Goal: Task Accomplishment & Management: Use online tool/utility

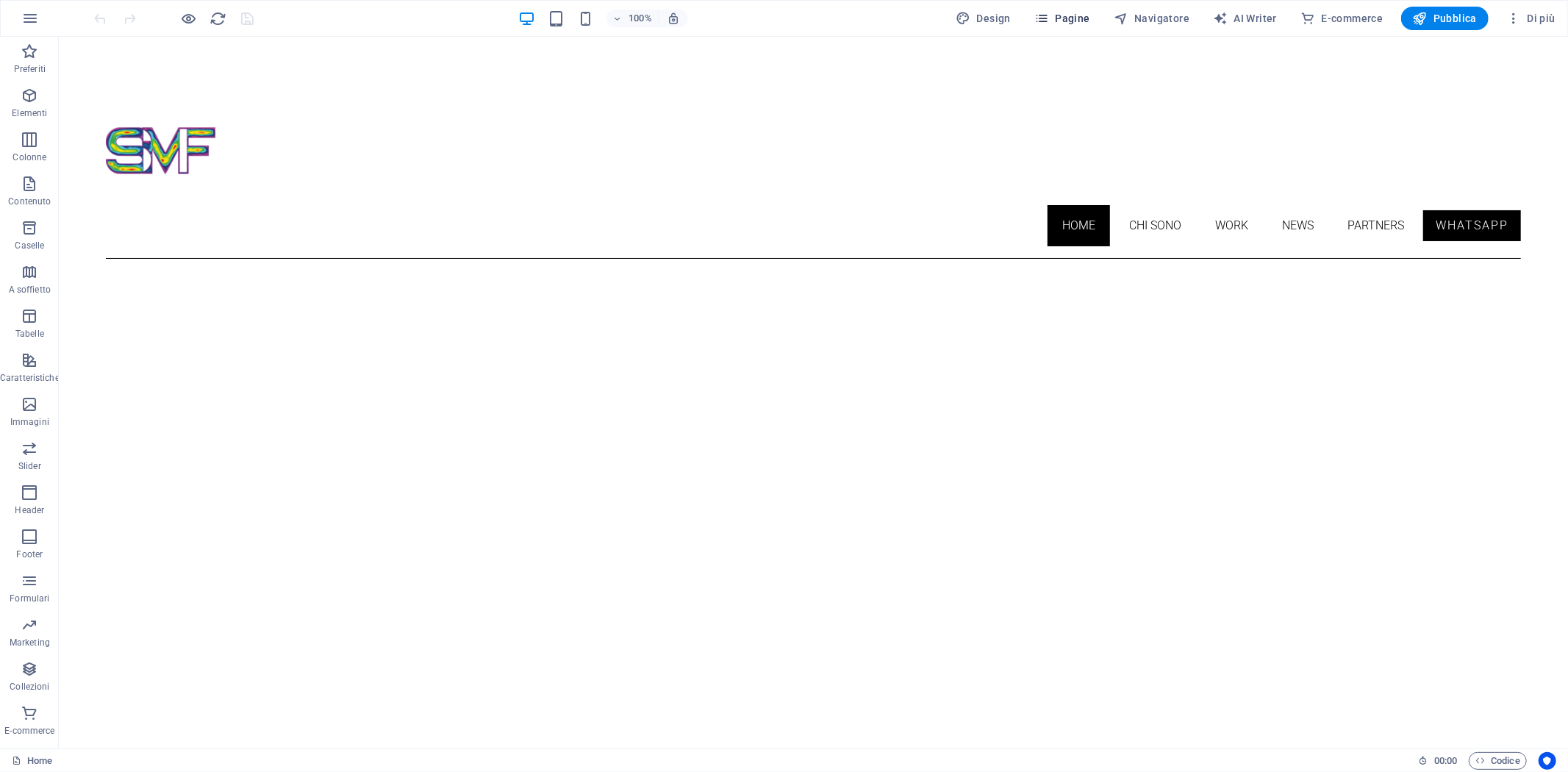
click at [1084, 16] on span "Pagine" at bounding box center [1062, 18] width 56 height 15
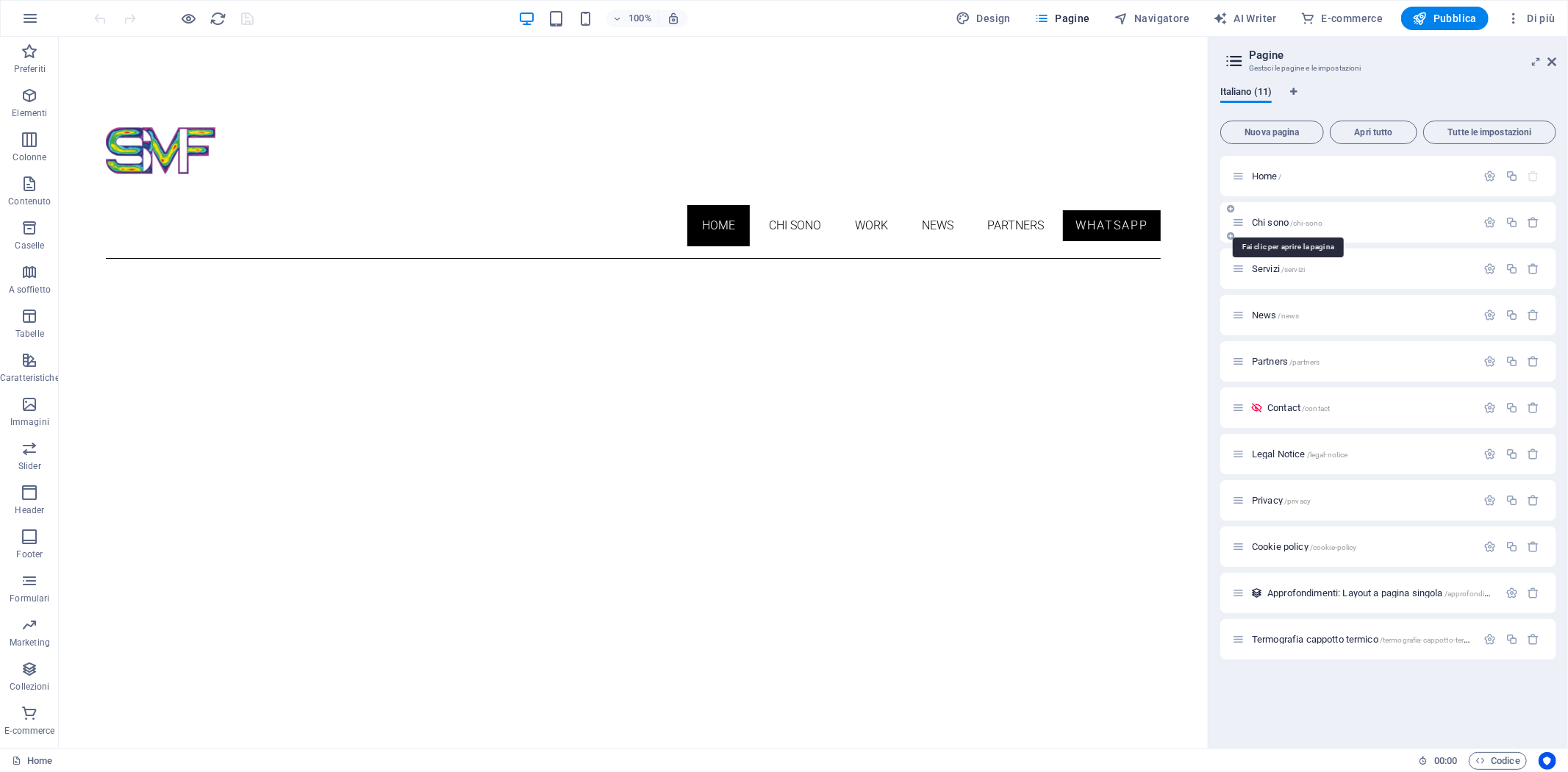
click at [1273, 219] on span "Chi sono /chi-sono" at bounding box center [1286, 223] width 70 height 11
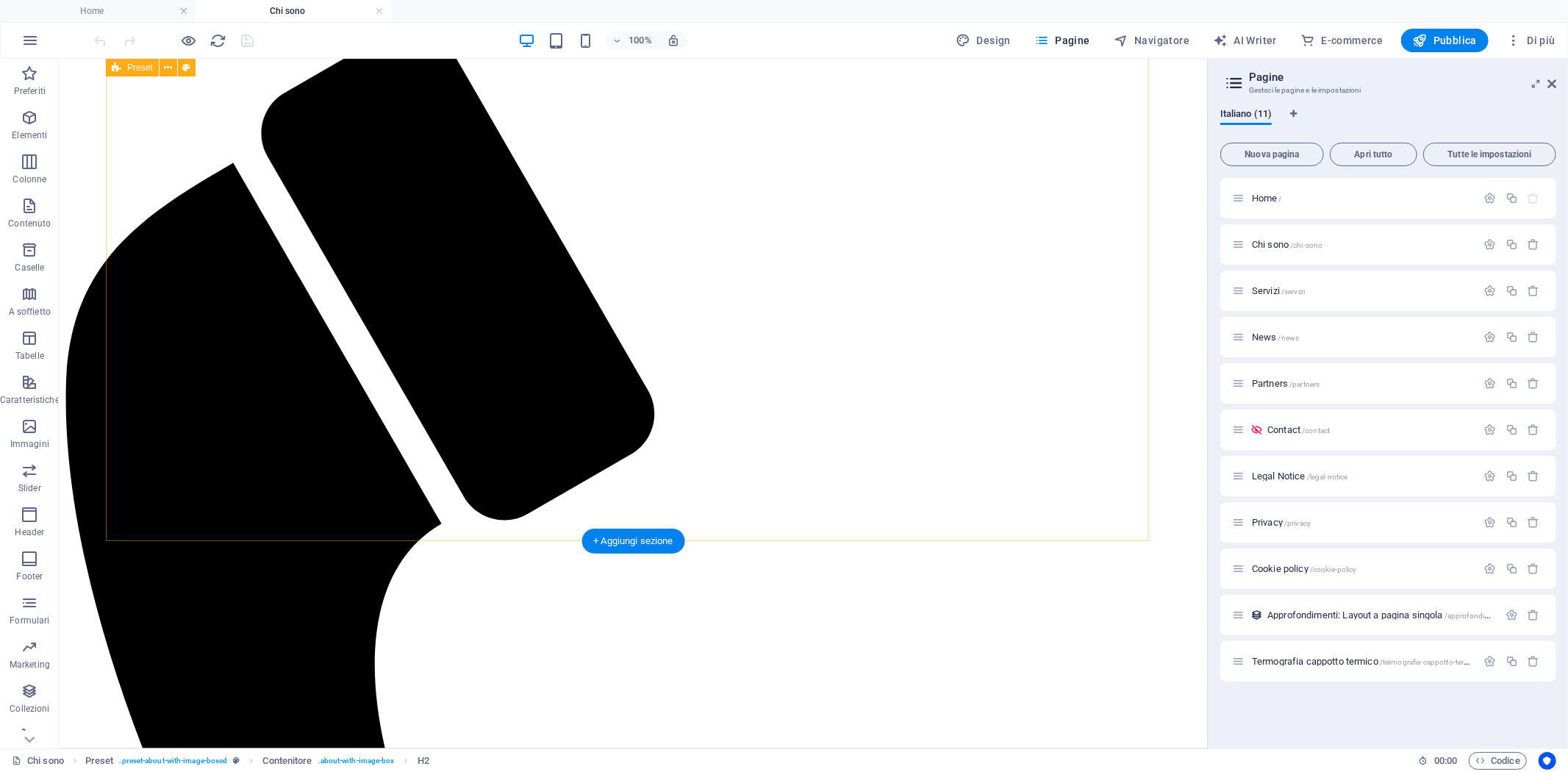
scroll to position [290, 0]
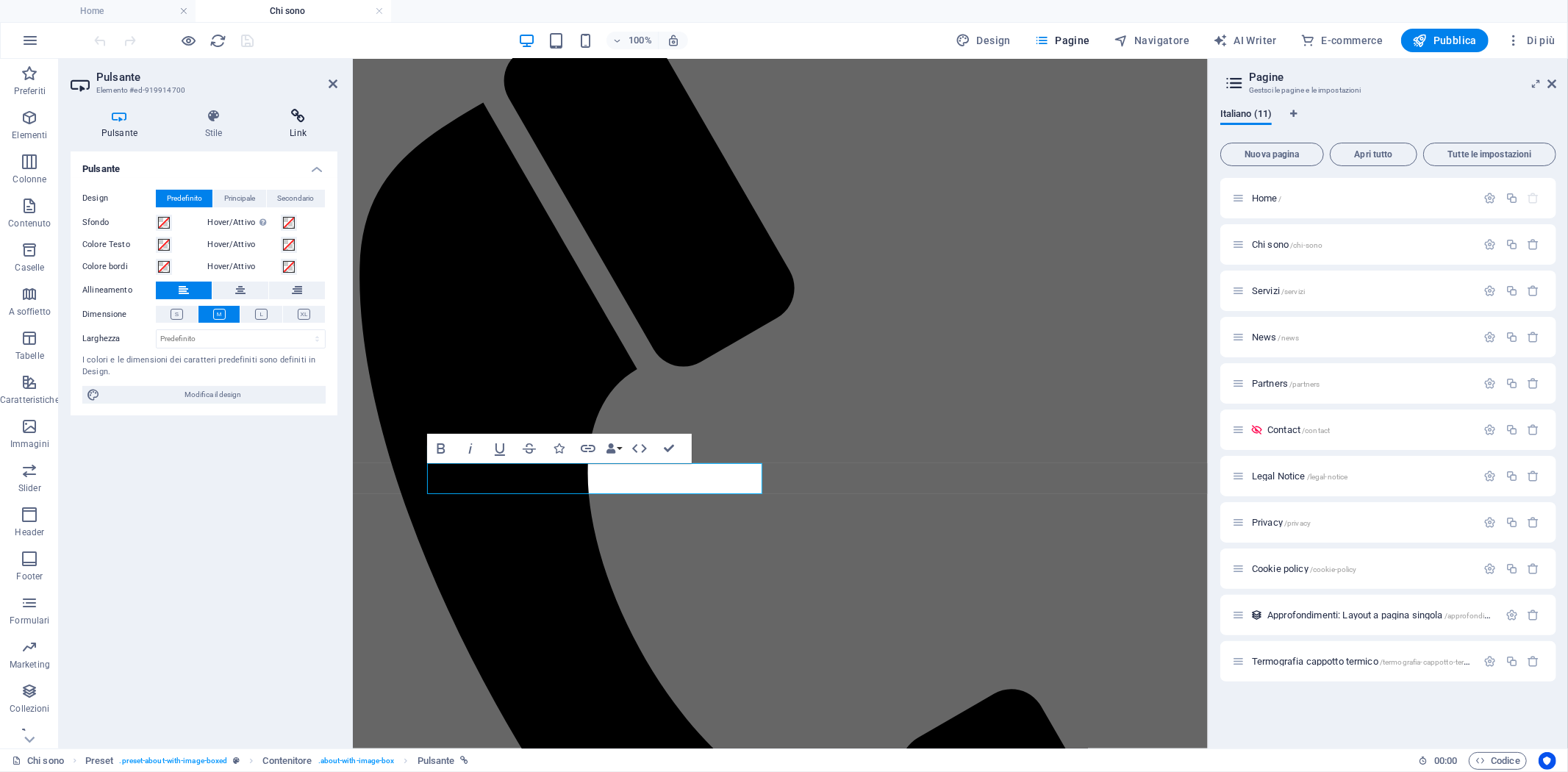
click at [292, 121] on icon at bounding box center [298, 116] width 78 height 15
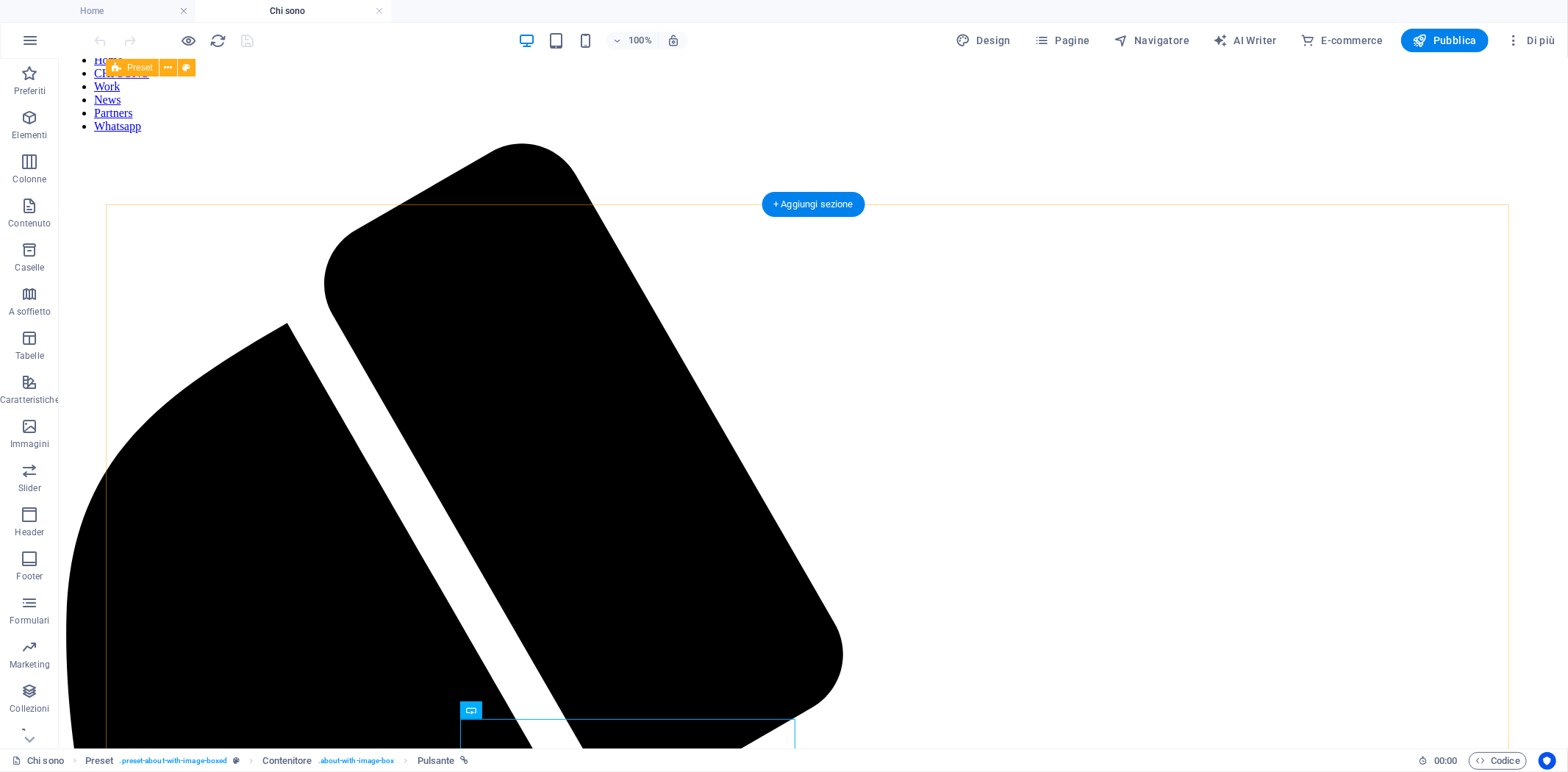
scroll to position [0, 0]
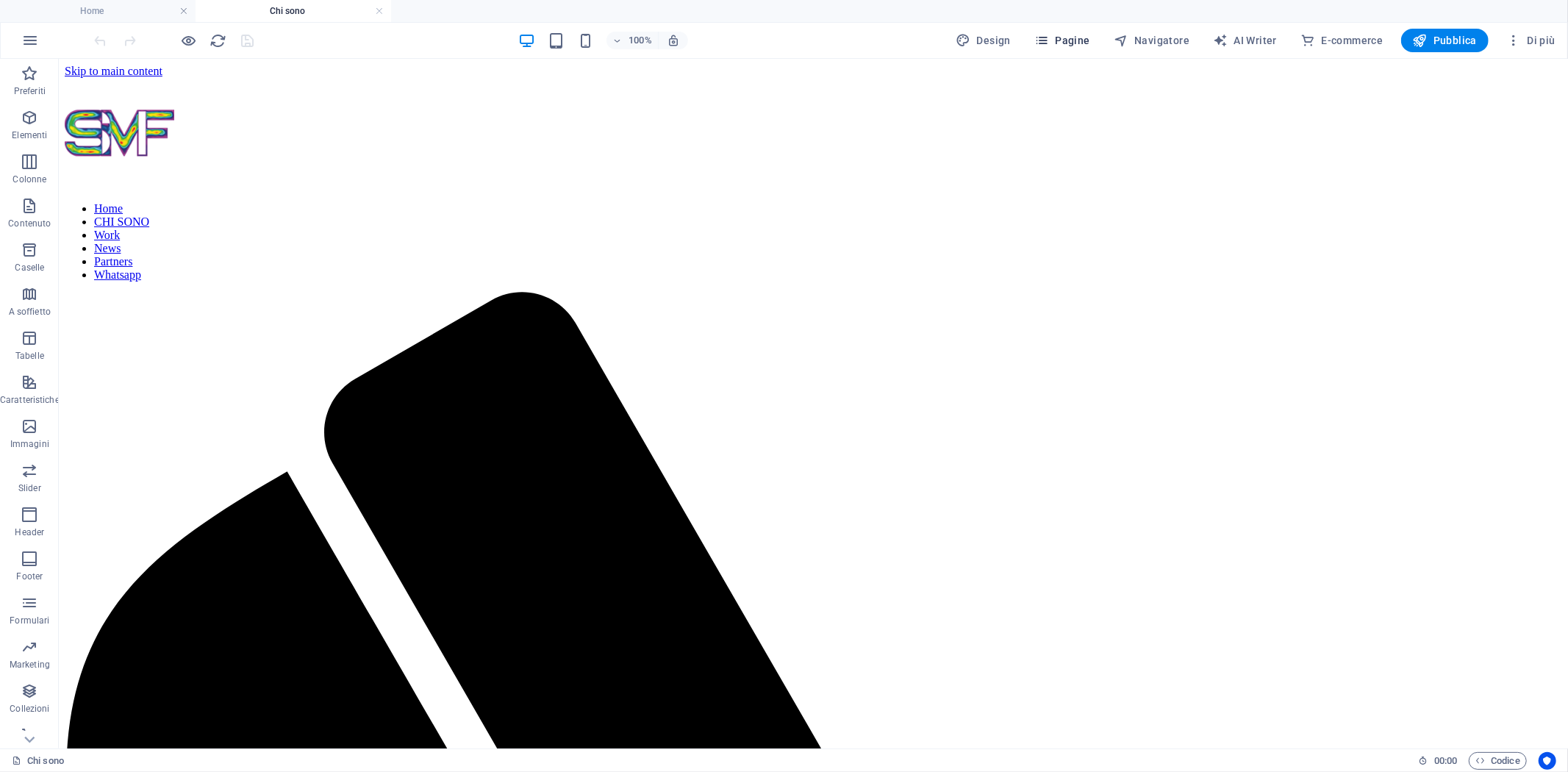
click at [1063, 46] on span "Pagine" at bounding box center [1062, 40] width 56 height 15
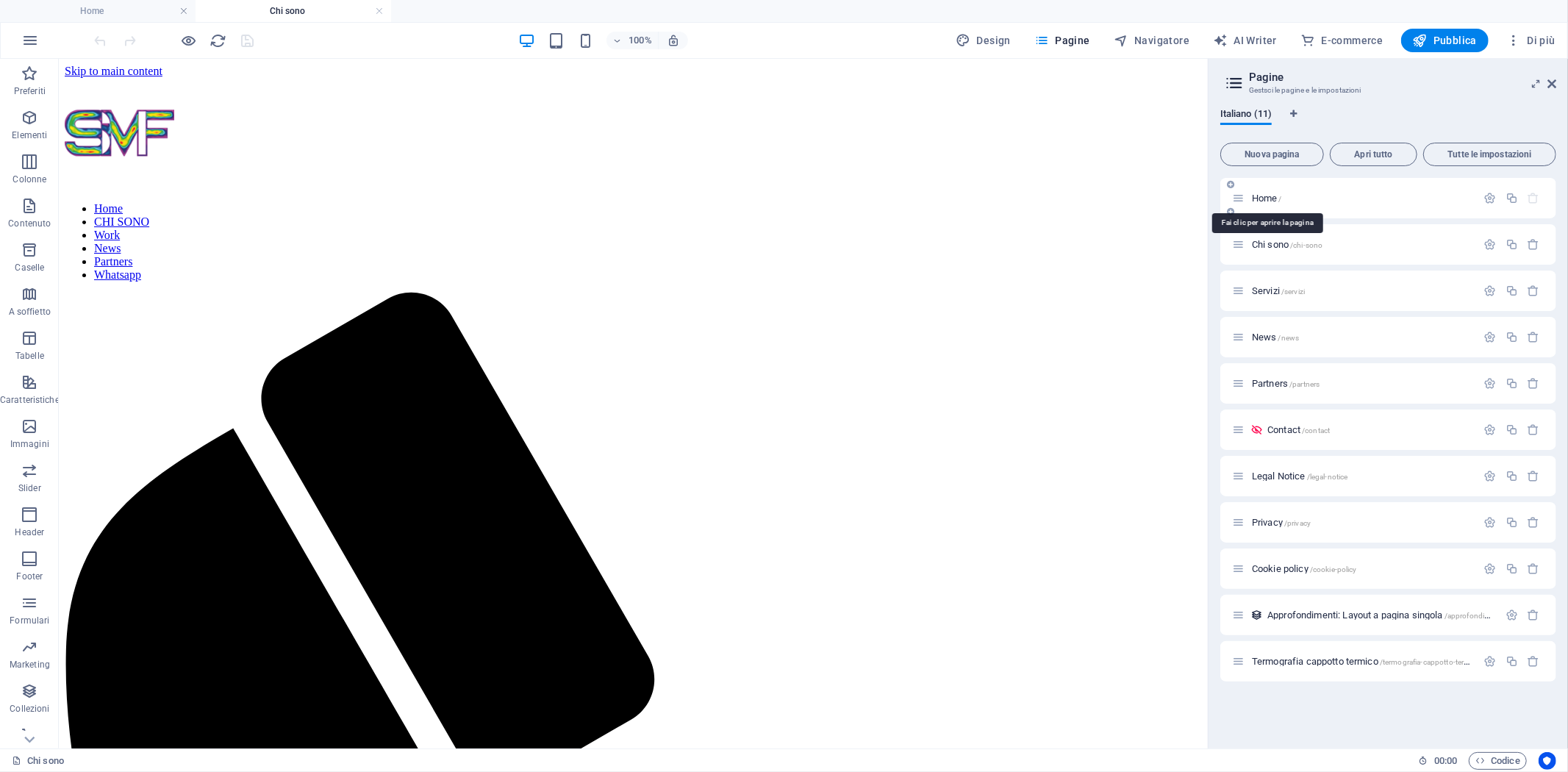
click at [1260, 194] on span "Home /" at bounding box center [1266, 198] width 30 height 11
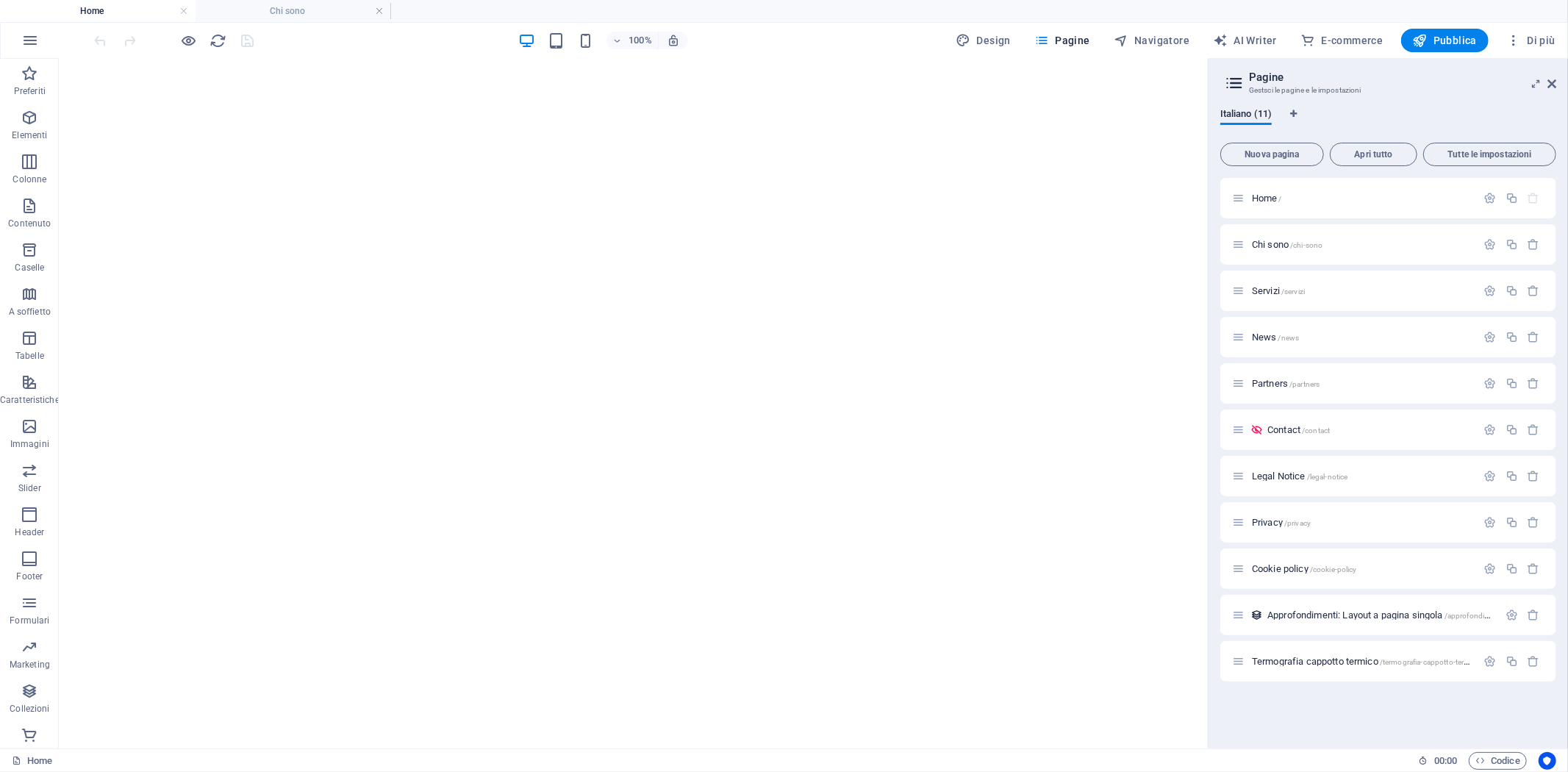
scroll to position [722, 0]
click at [1263, 292] on span "Servizi /servizi" at bounding box center [1277, 290] width 53 height 11
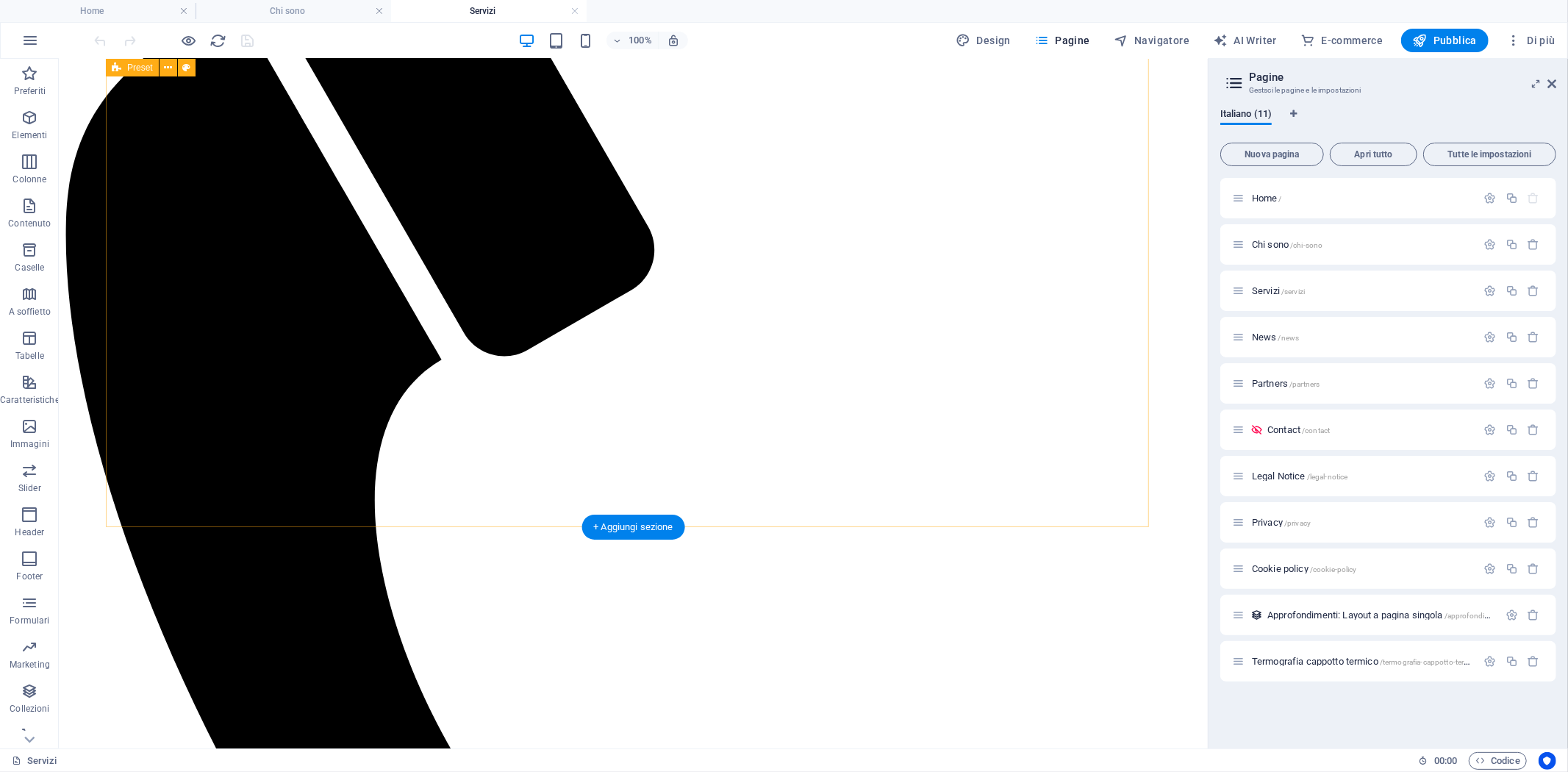
scroll to position [649, 0]
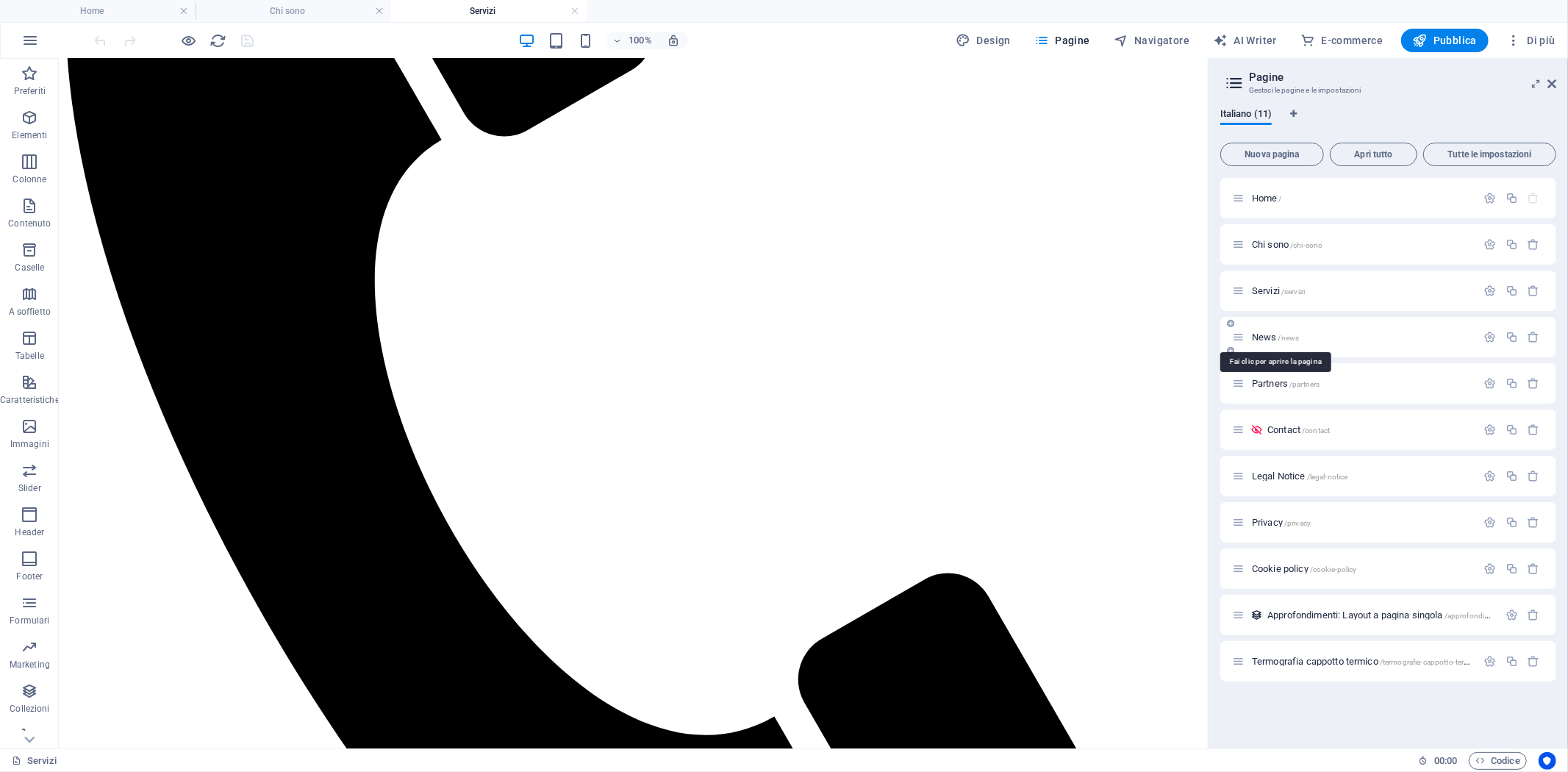
click at [1272, 338] on span "News /news" at bounding box center [1274, 337] width 47 height 11
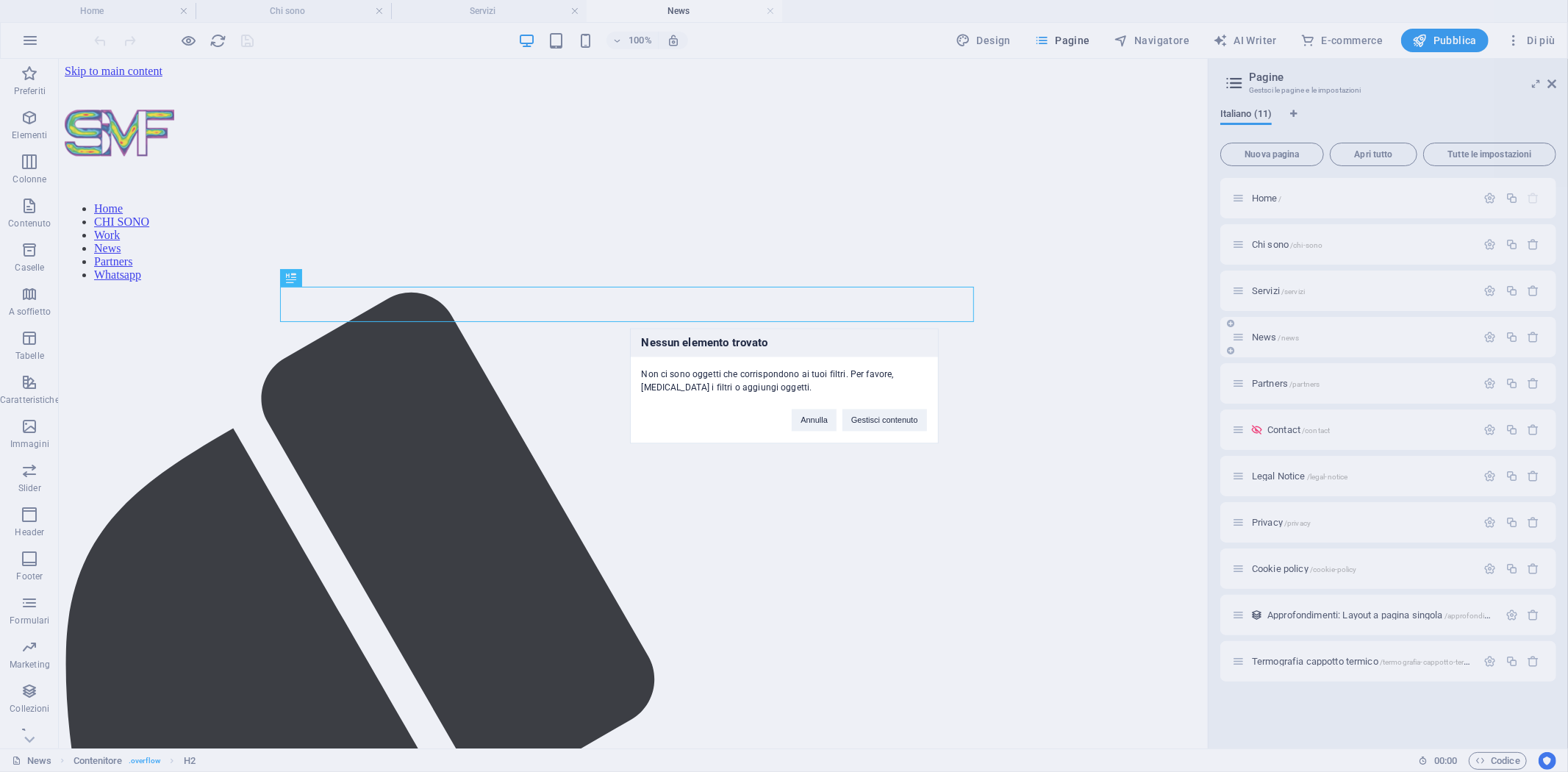
scroll to position [0, 0]
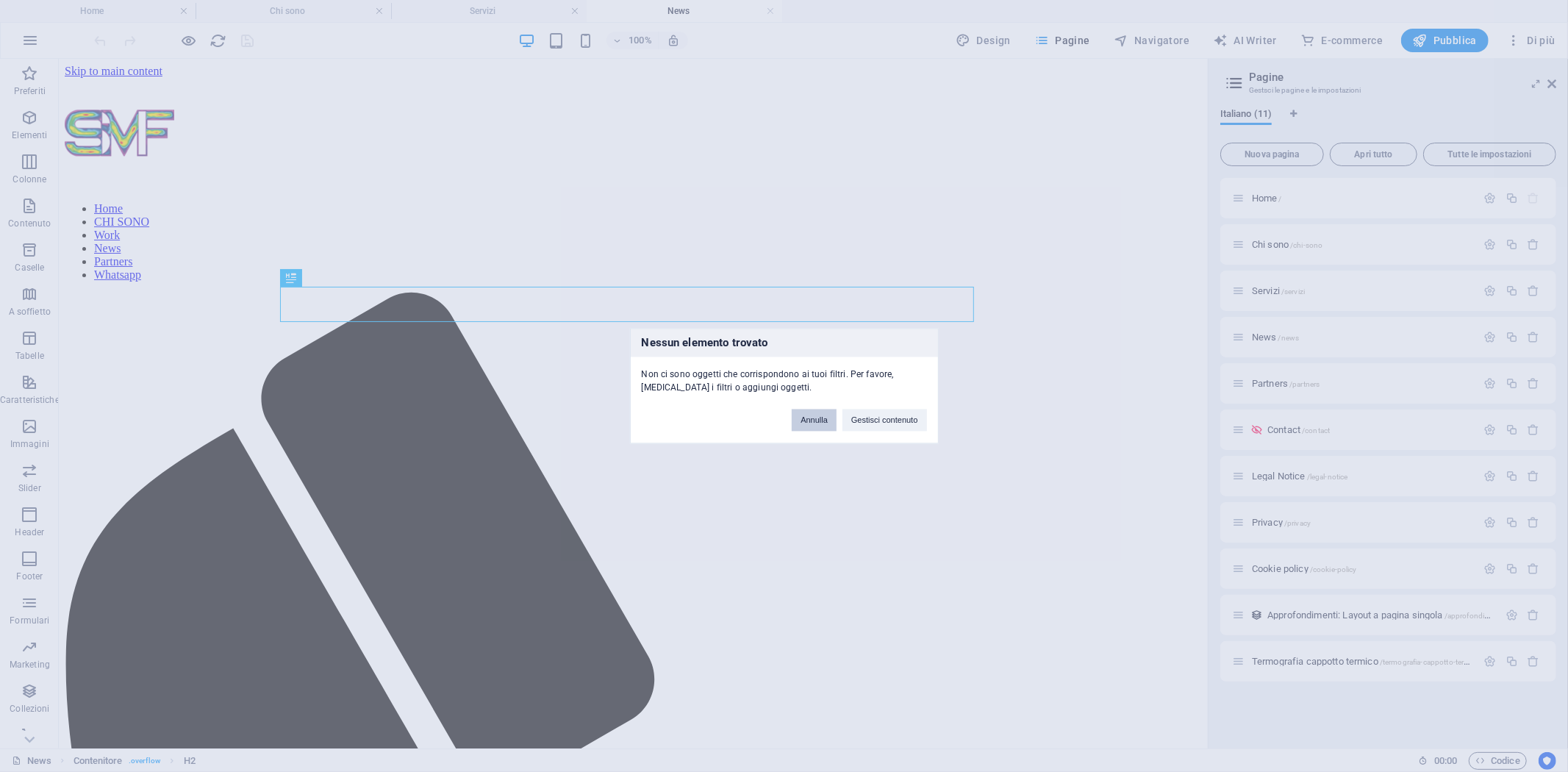
click at [811, 420] on button "Annulla" at bounding box center [813, 420] width 44 height 22
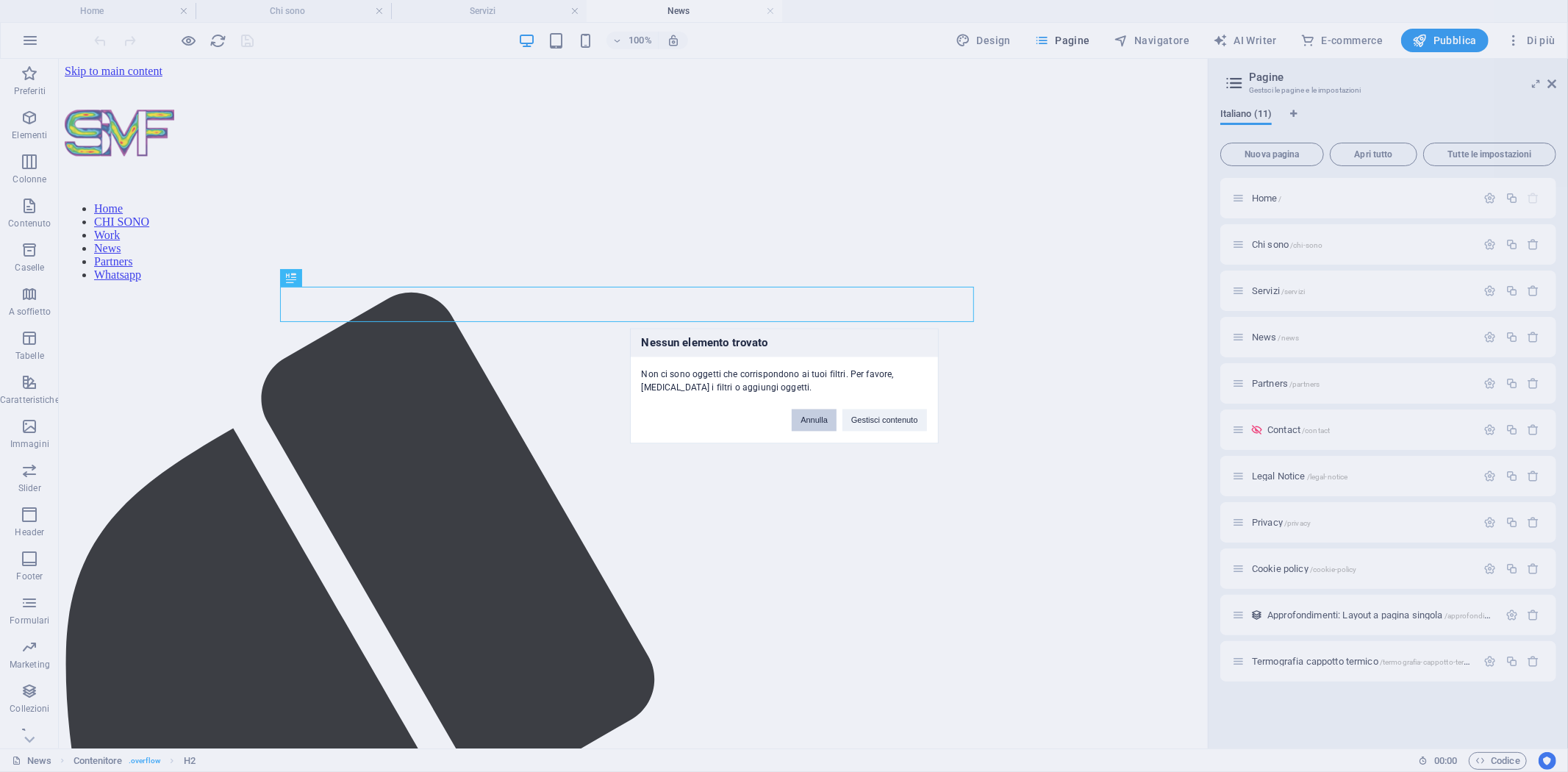
click at [811, 422] on button "Annulla" at bounding box center [813, 420] width 44 height 22
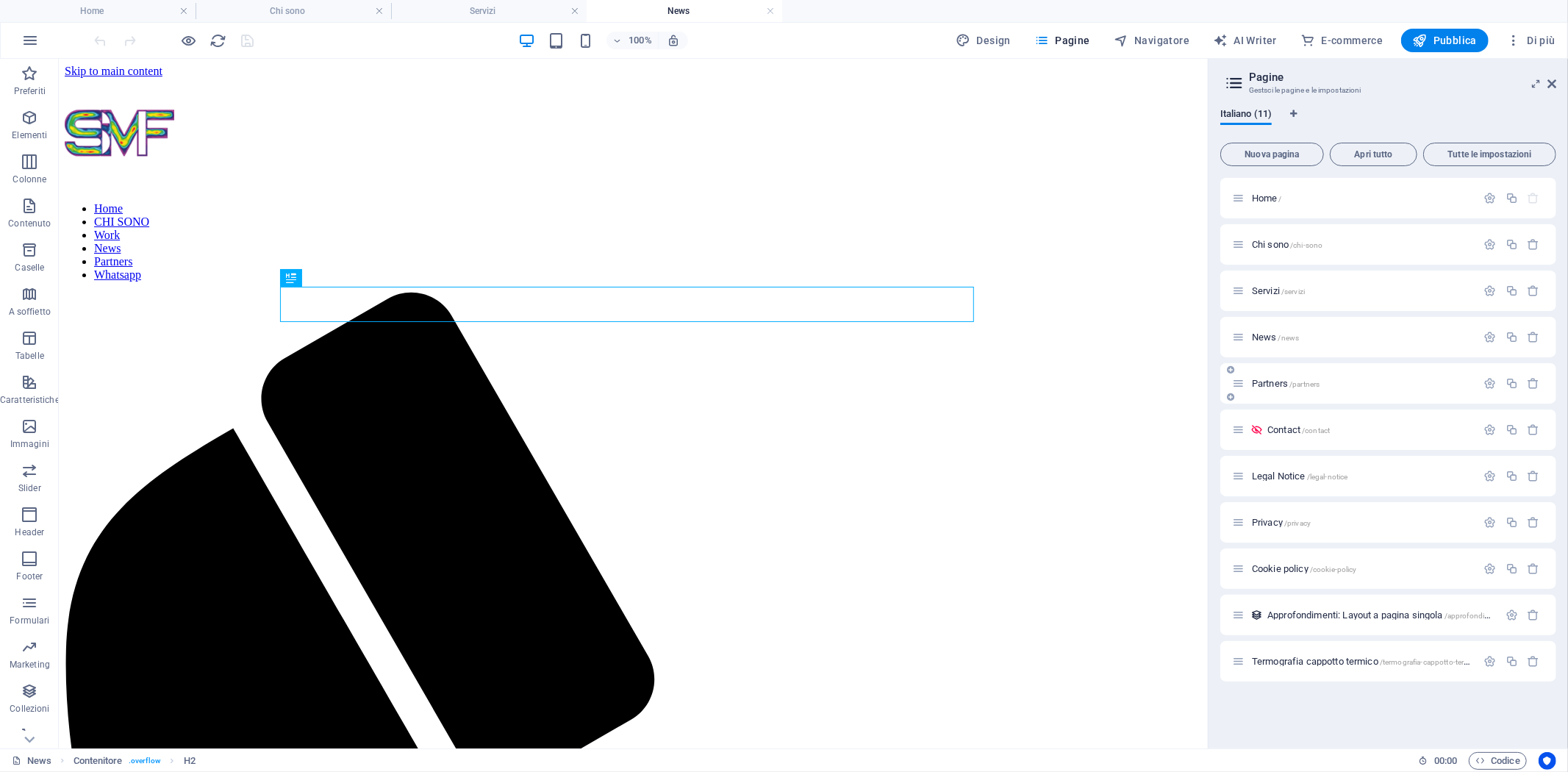
click at [1276, 381] on span "Partners /partners" at bounding box center [1285, 383] width 68 height 11
click at [1279, 427] on span "Contact /contact" at bounding box center [1298, 430] width 62 height 11
click at [1289, 471] on span "Legal Notice /legal-notice" at bounding box center [1298, 476] width 95 height 11
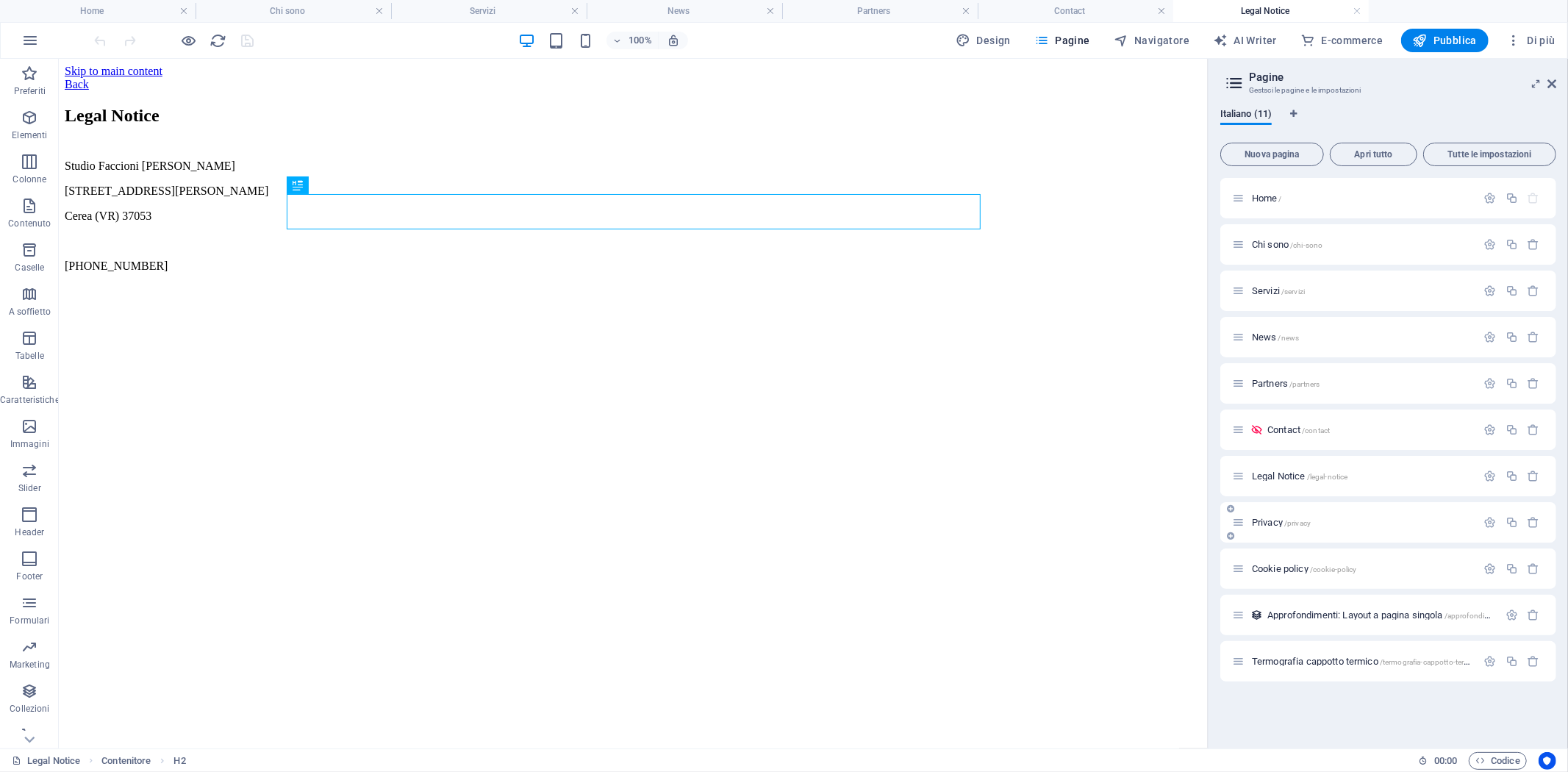
click at [1264, 525] on span "Privacy /privacy" at bounding box center [1281, 523] width 59 height 11
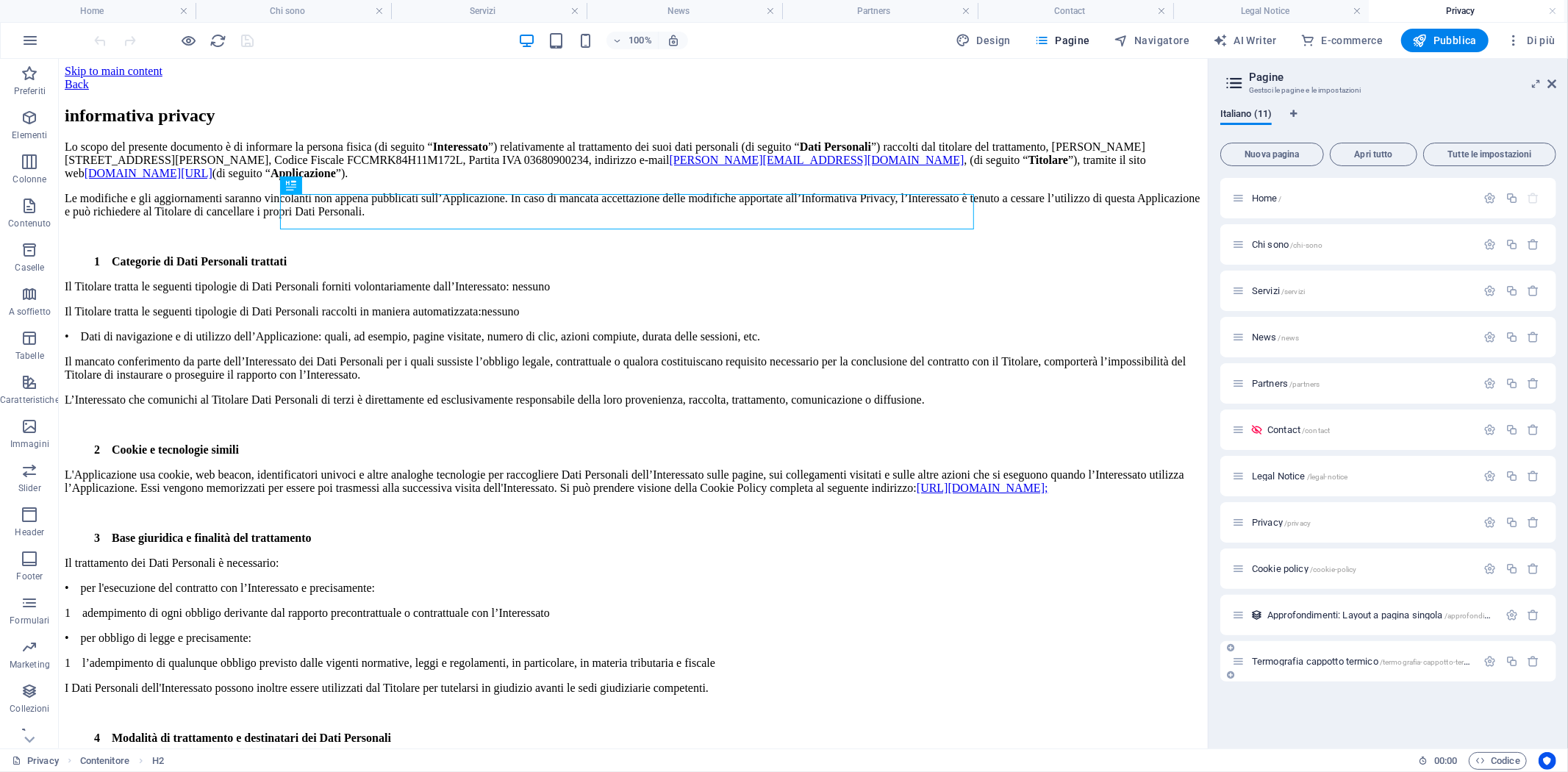
click at [1304, 613] on span "Approfondimenti: Layout a pagina singola /approfondimenti-layout-a-pagina-singo…" at bounding box center [1425, 615] width 316 height 11
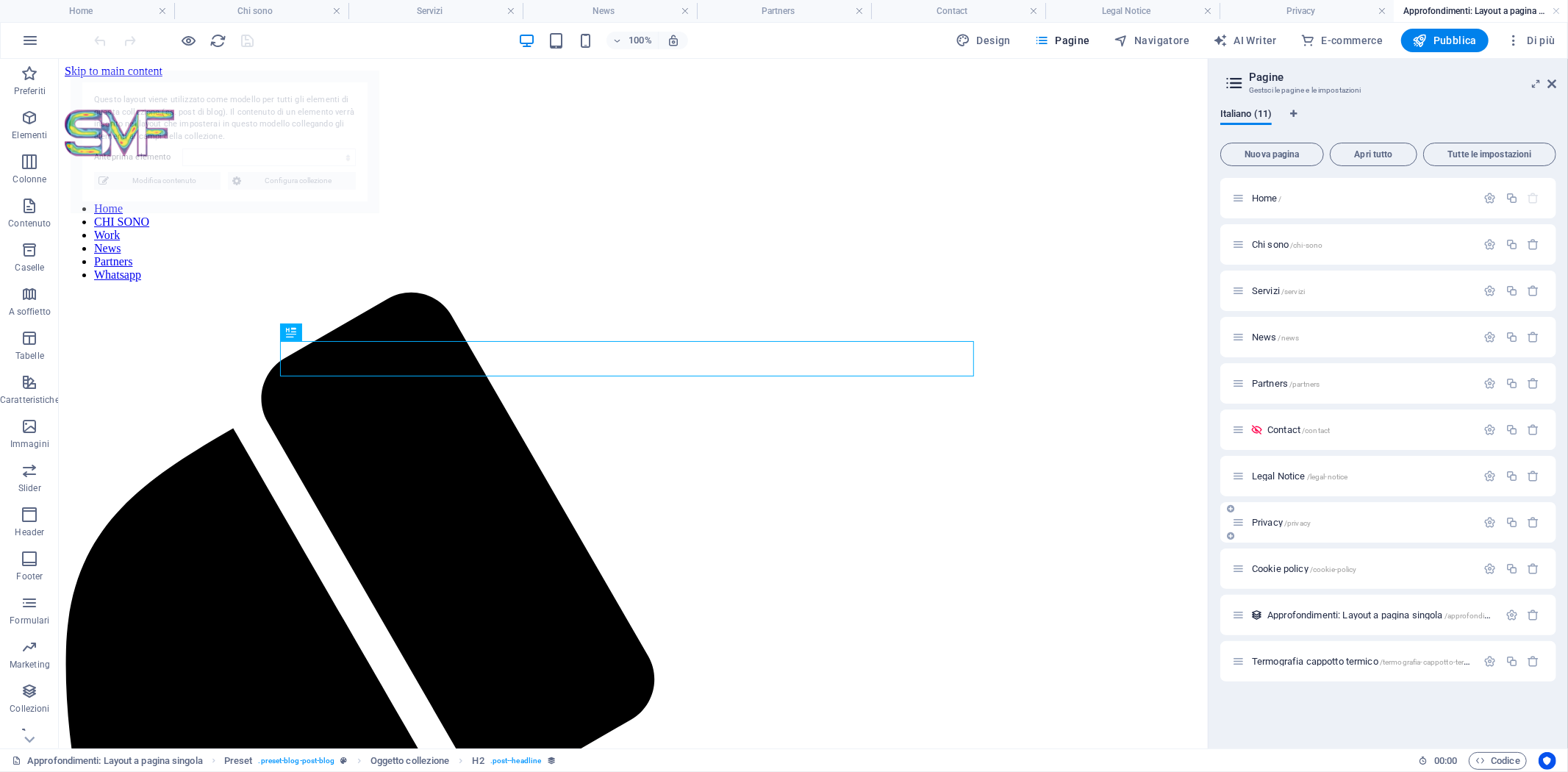
select select "68c8793ca3753bb6db008e93"
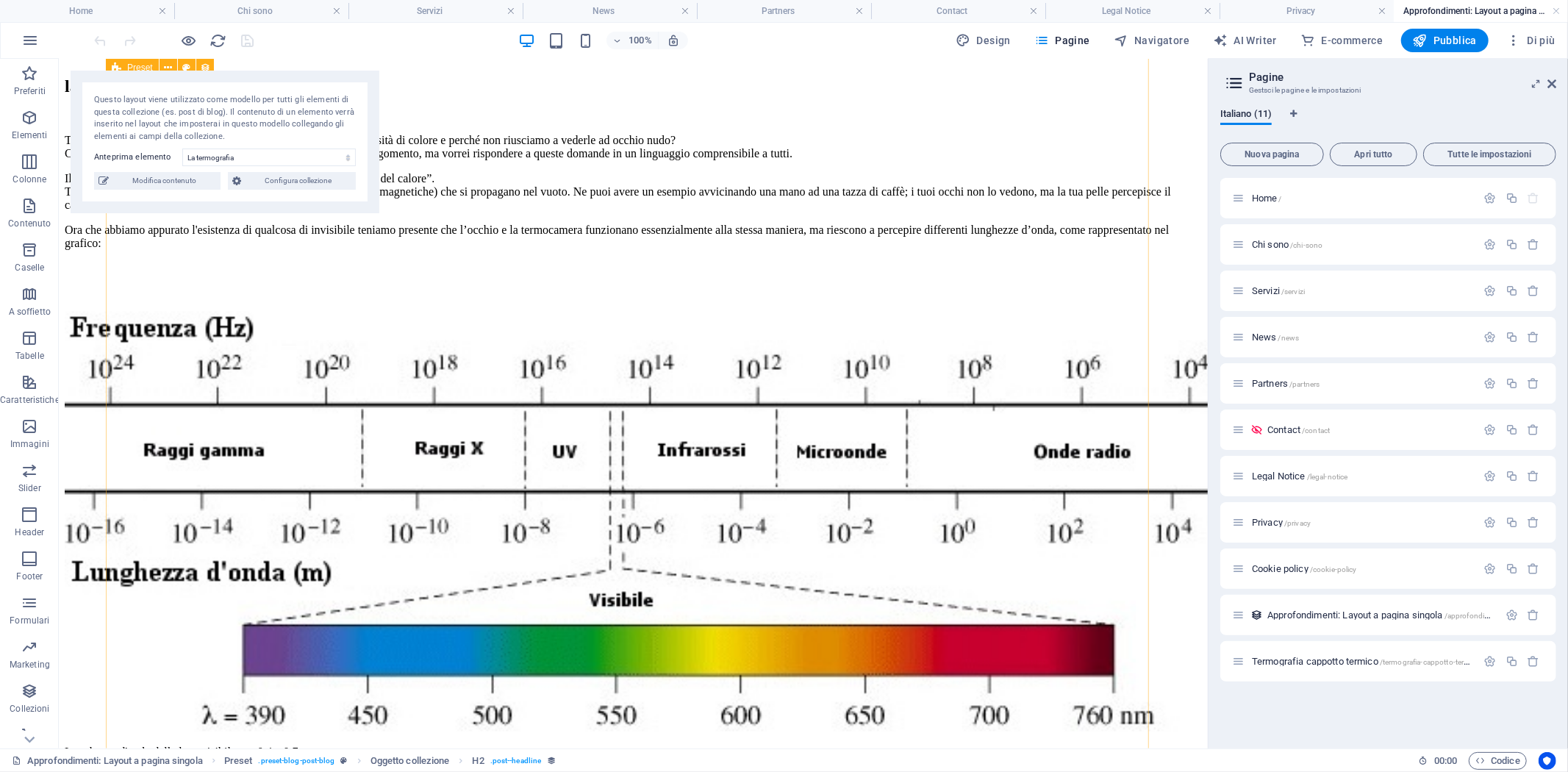
scroll to position [2369, 0]
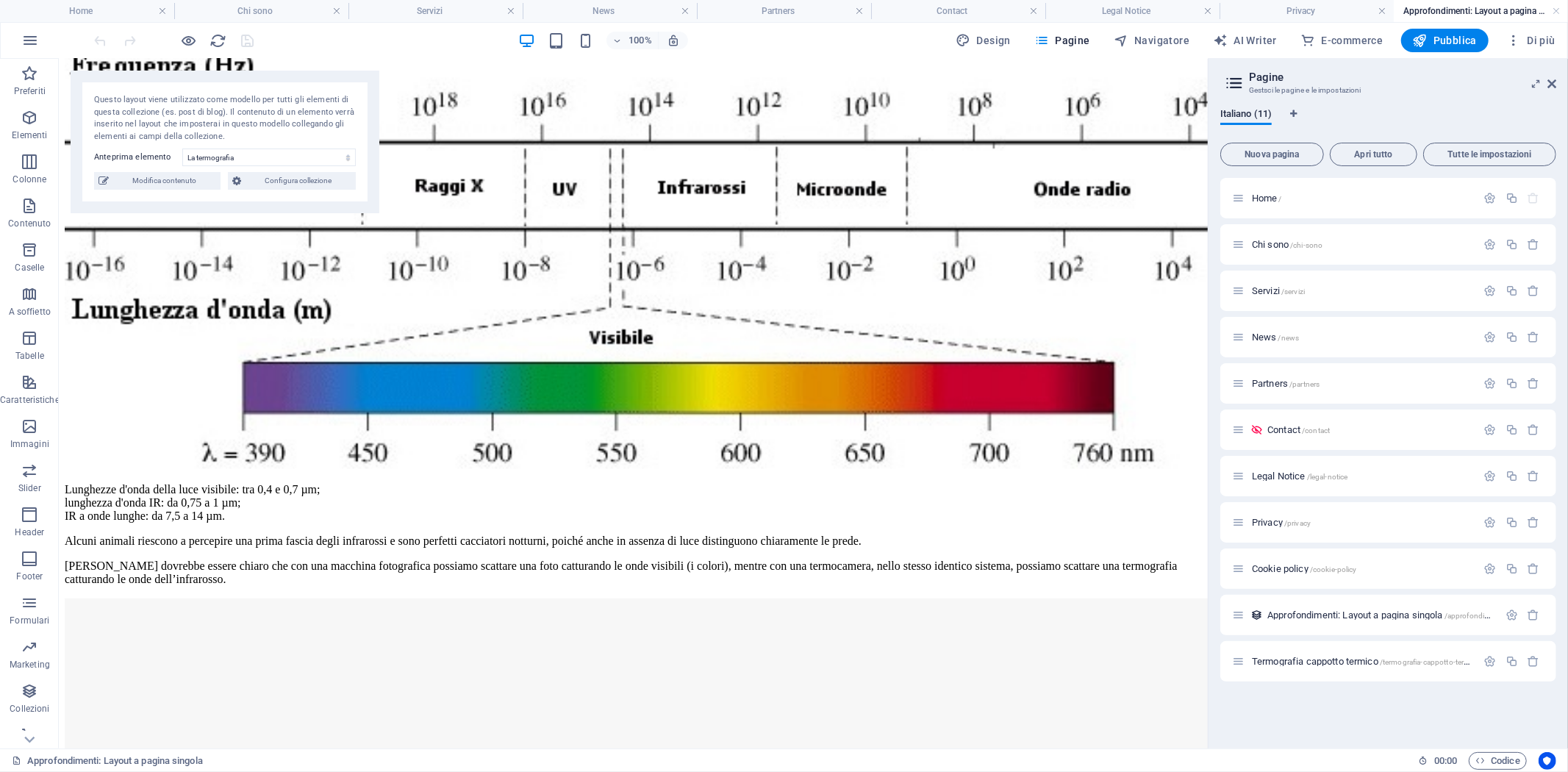
click at [1297, 656] on span "Termografia cappotto termico /termografia-cappotto-termico" at bounding box center [1365, 662] width 229 height 11
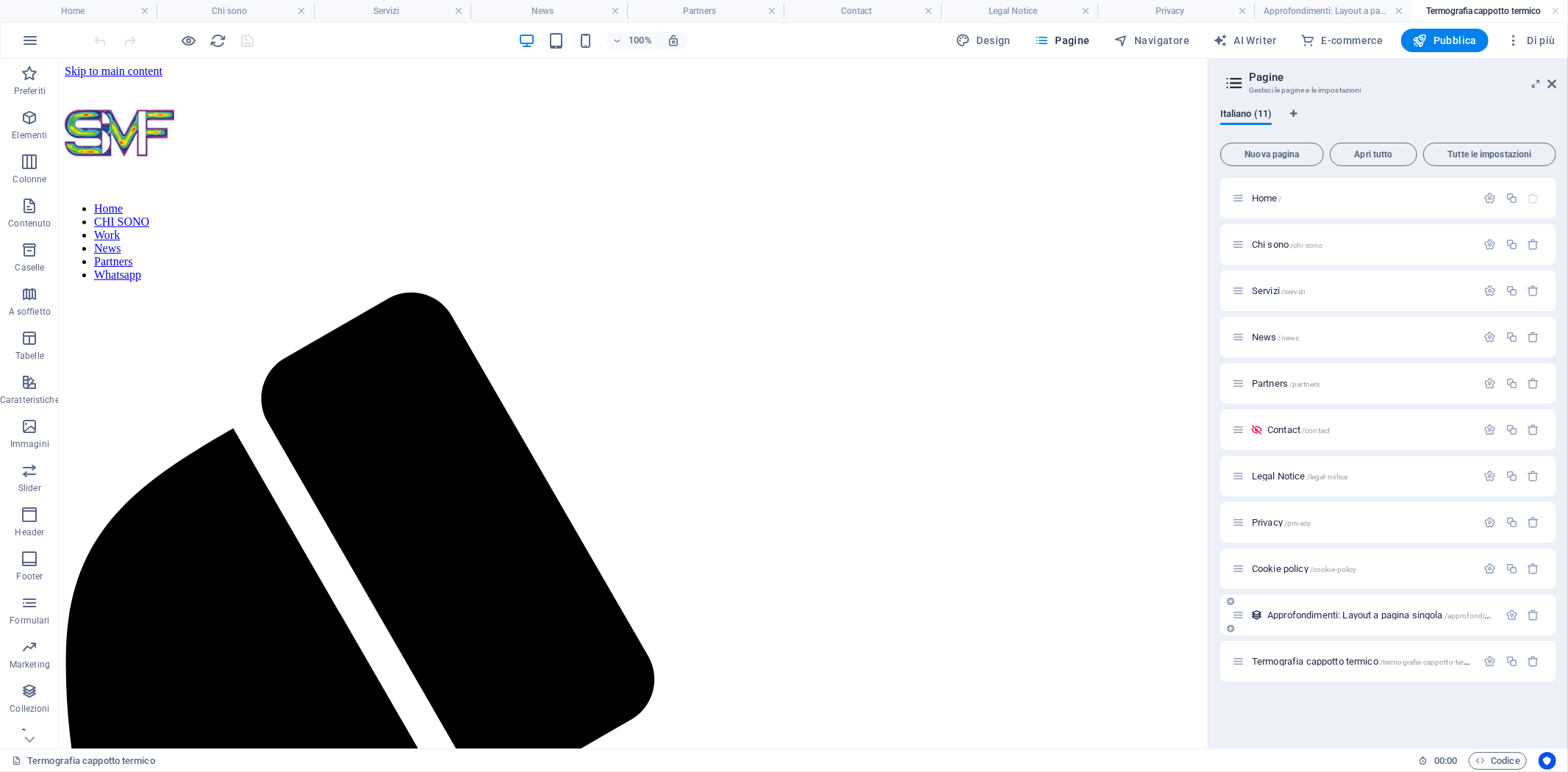
scroll to position [0, 0]
click at [1269, 197] on span "Home /" at bounding box center [1266, 198] width 30 height 11
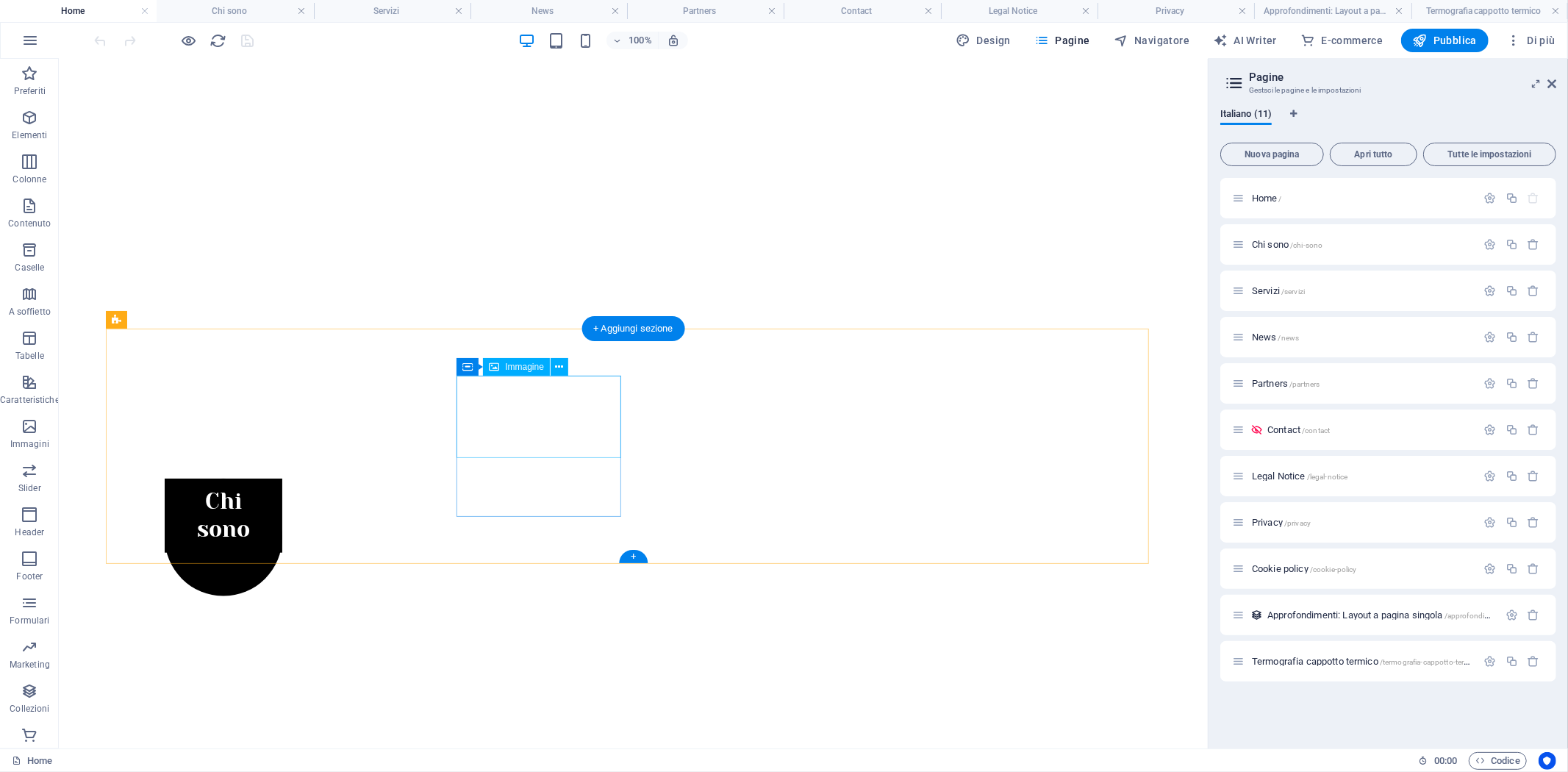
scroll to position [640, 0]
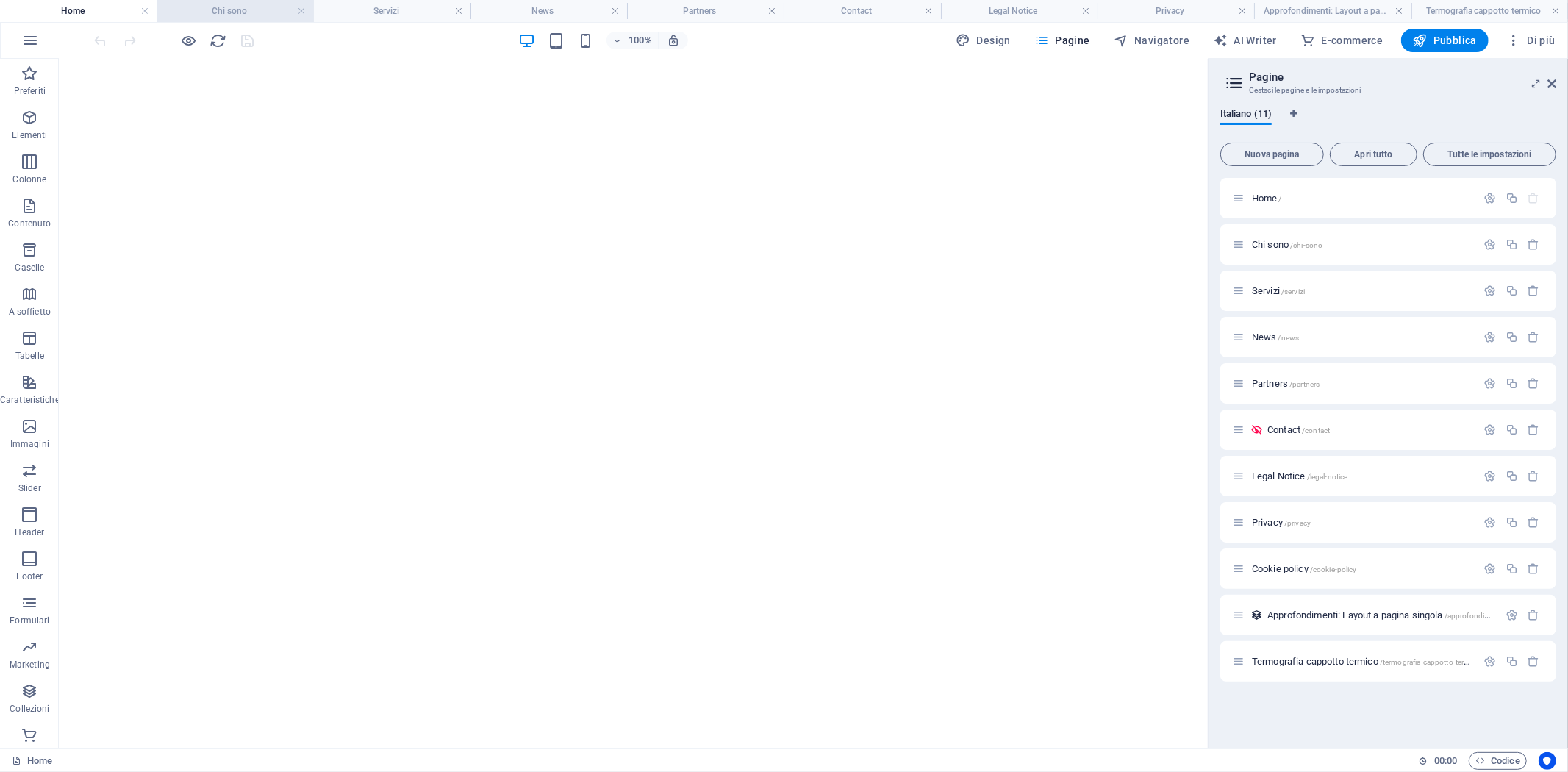
click at [255, 18] on h4 "Chi sono" at bounding box center [235, 11] width 157 height 16
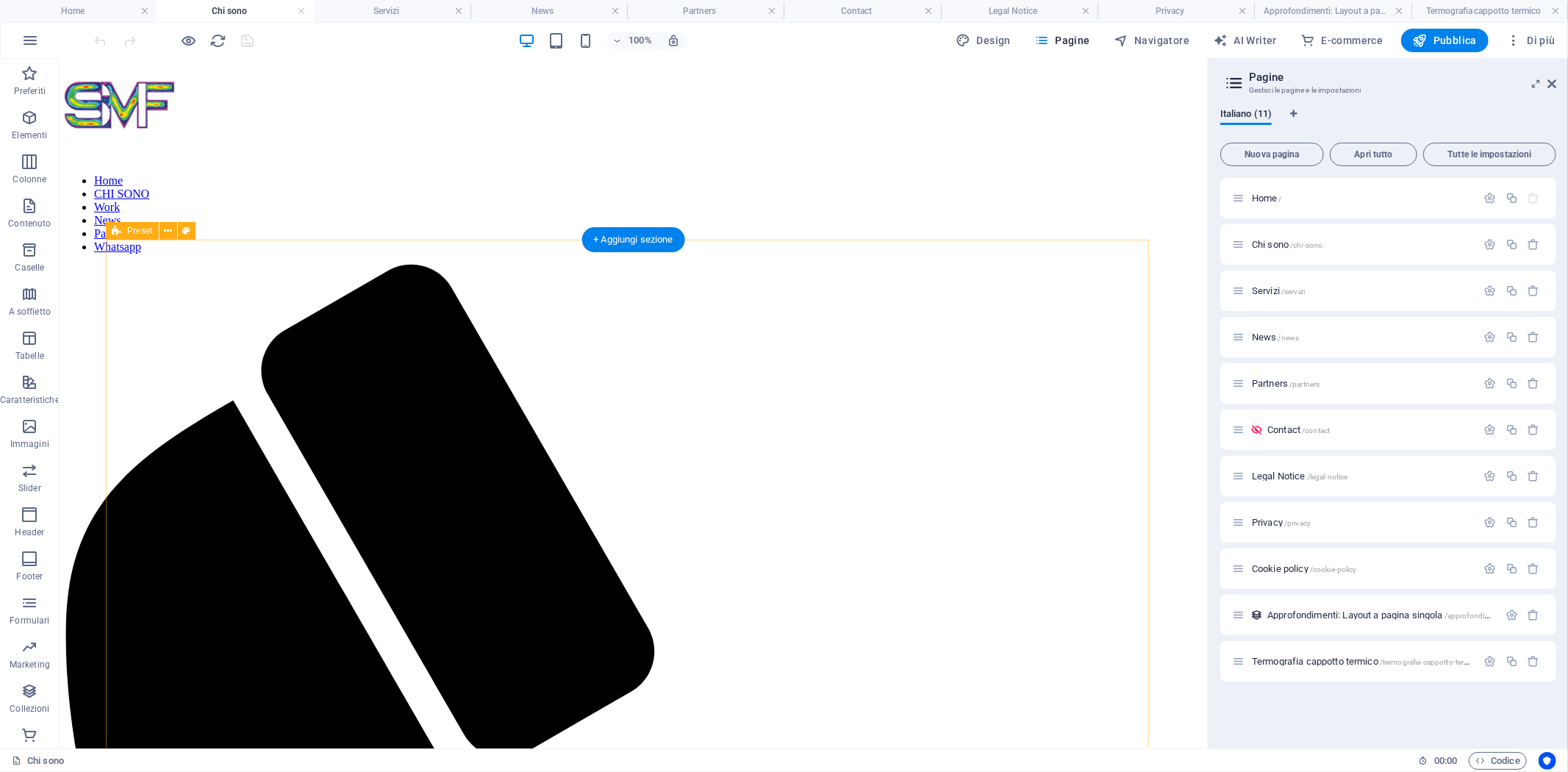
scroll to position [327, 0]
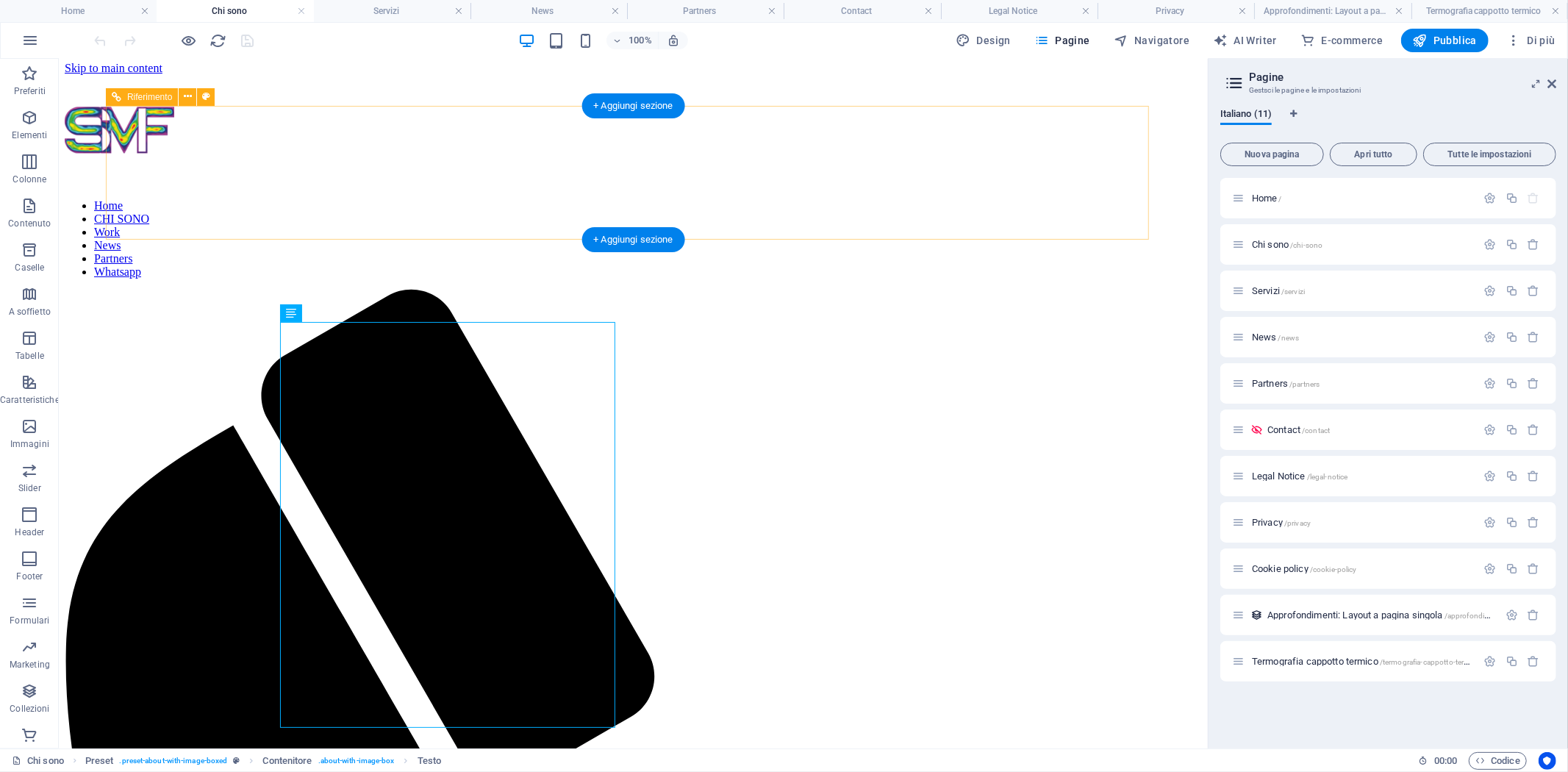
scroll to position [0, 0]
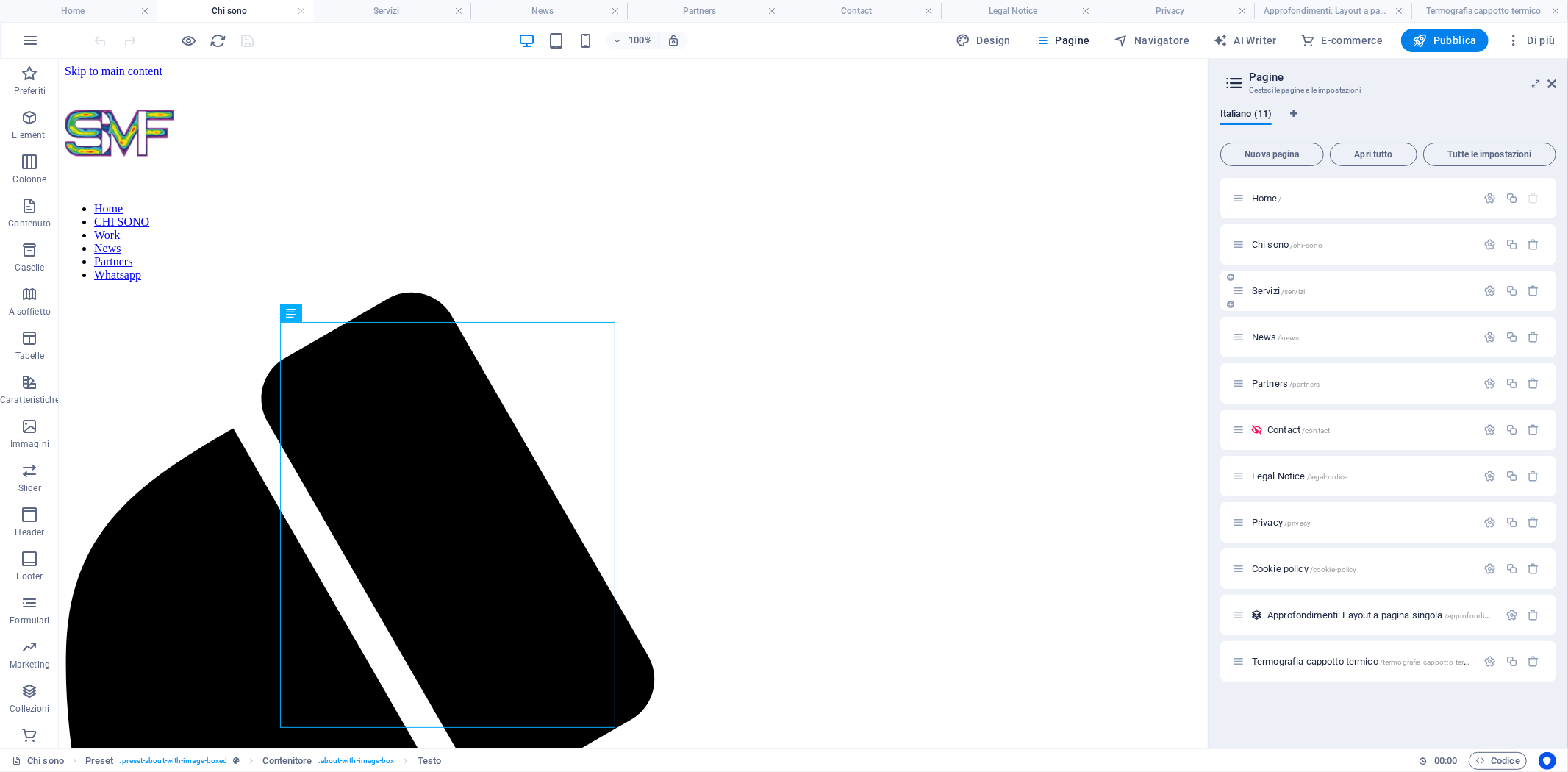
click at [1265, 289] on span "Servizi /servizi" at bounding box center [1277, 290] width 53 height 11
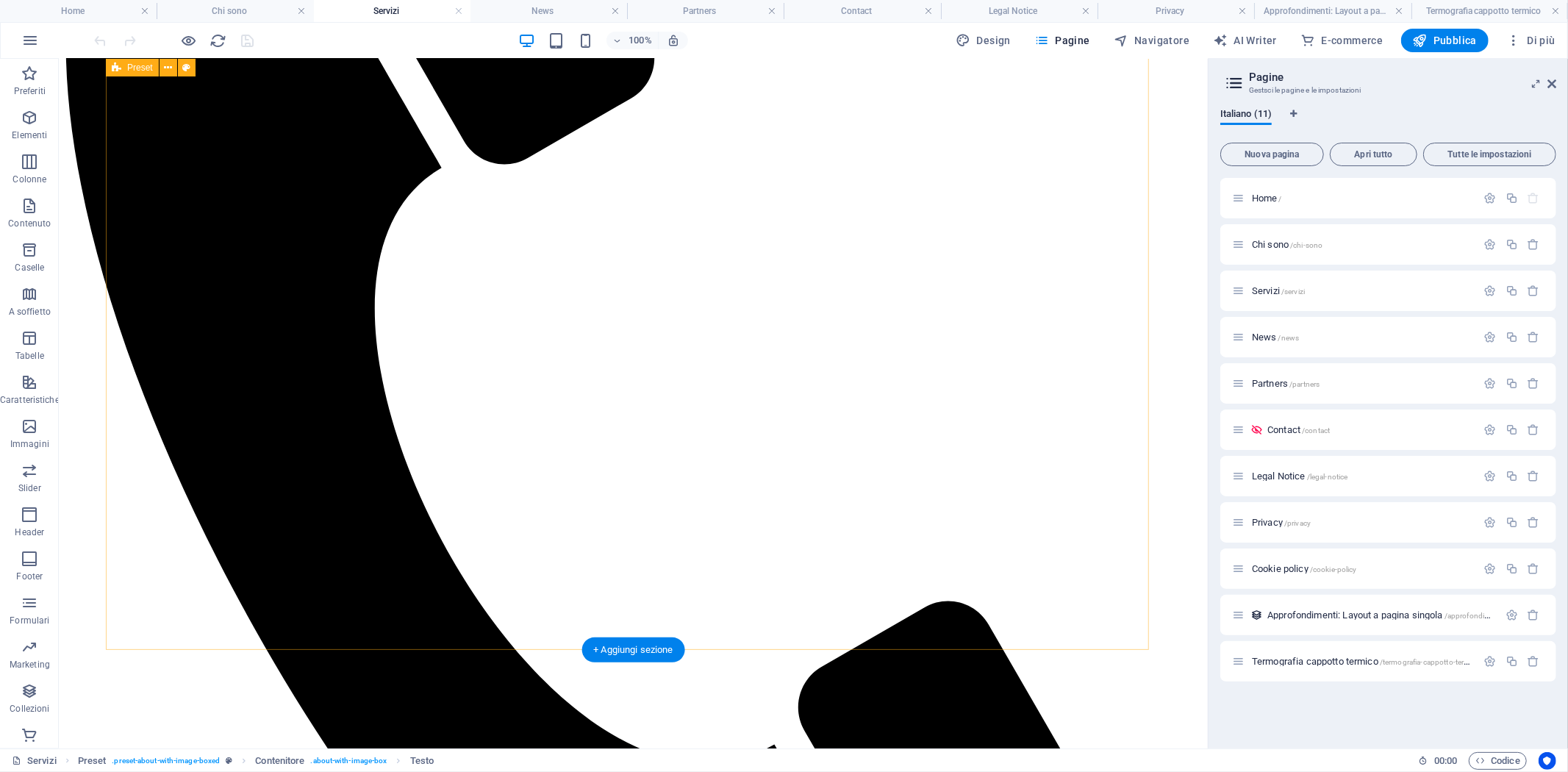
scroll to position [649, 0]
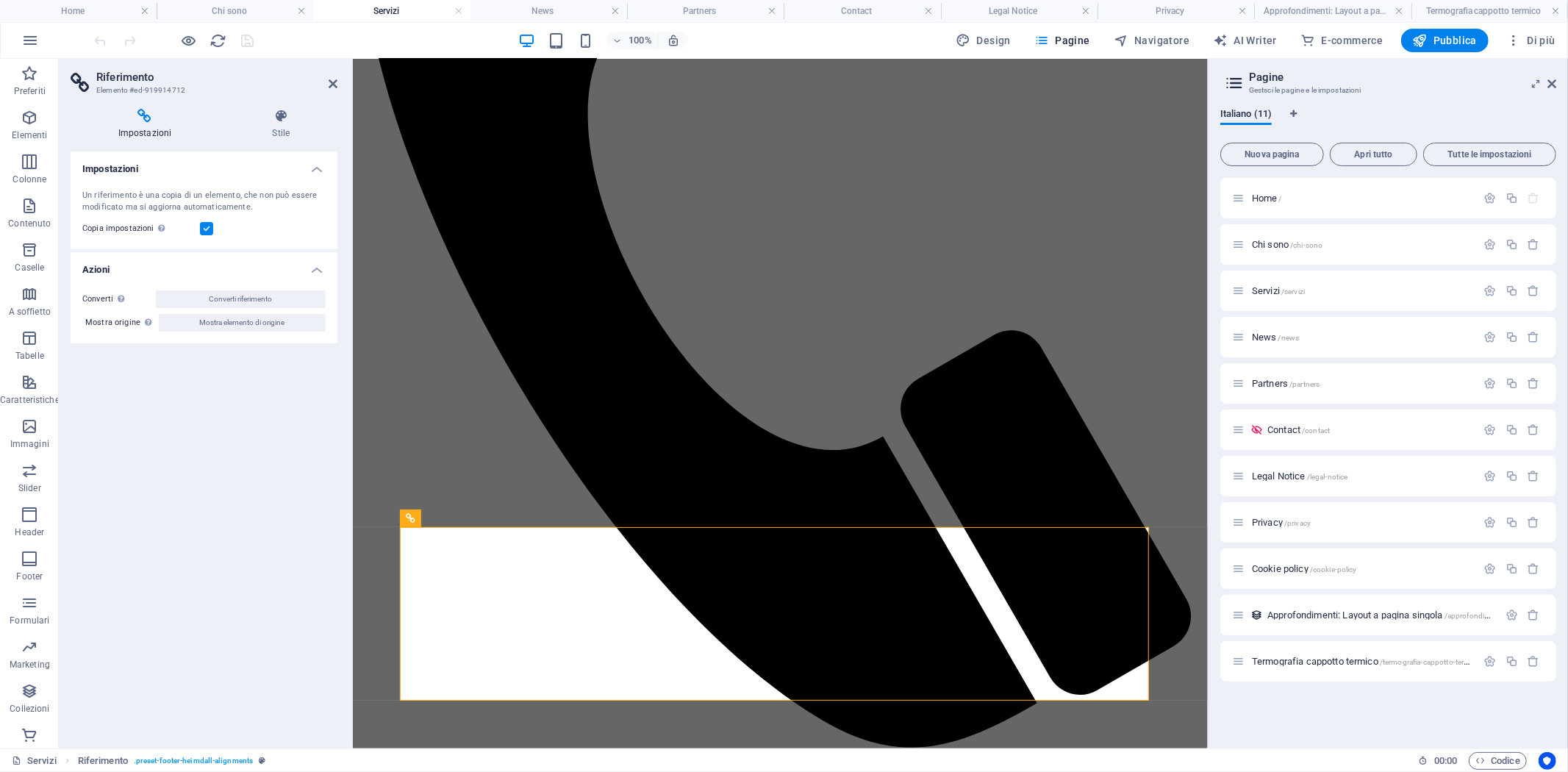
click at [346, 623] on div "Impostazioni Stile Impostazioni Un riferimento è una copia di un elemento, che …" at bounding box center [204, 423] width 290 height 652
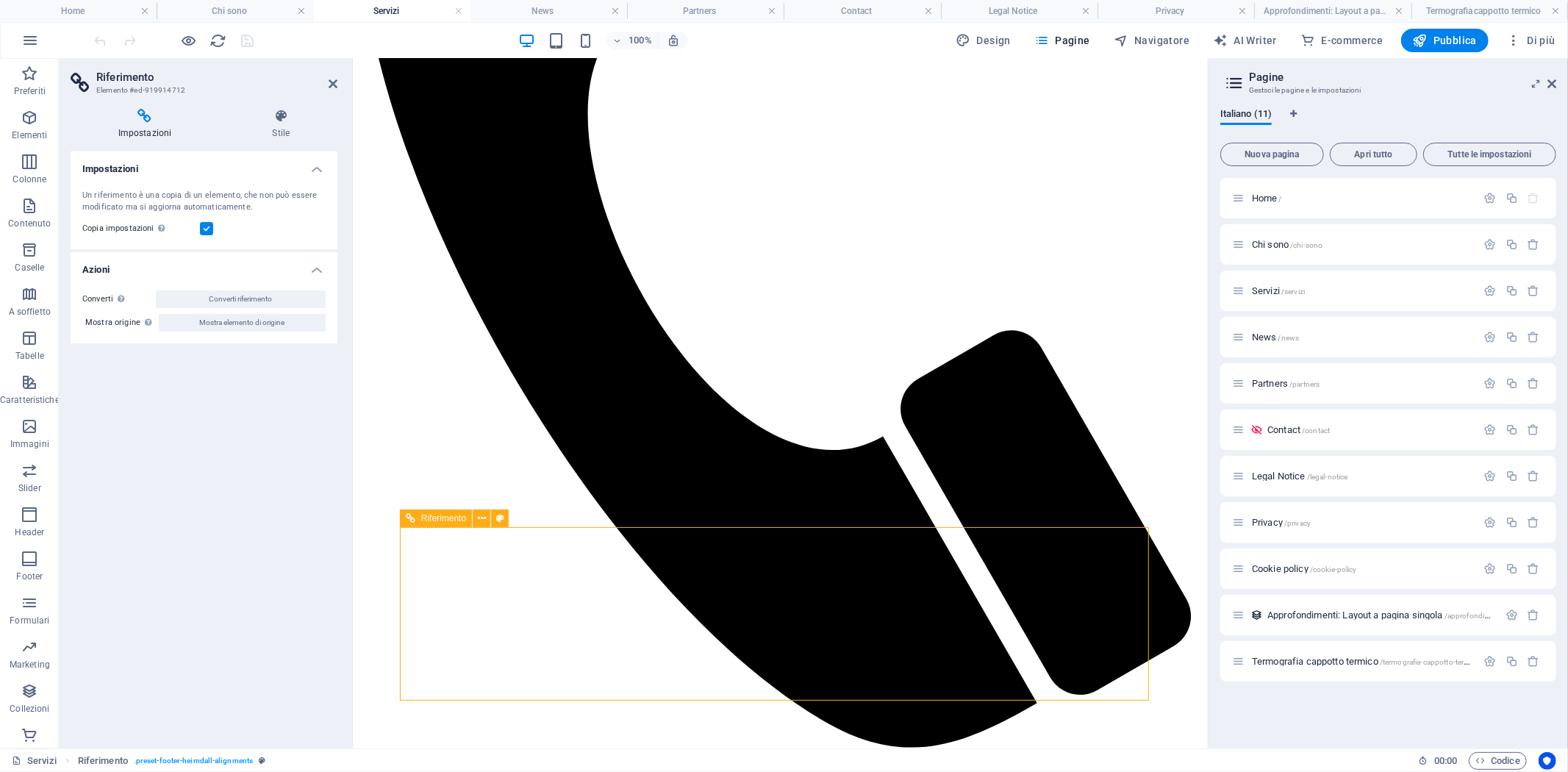
click at [154, 130] on h4 "Impostazioni" at bounding box center [147, 124] width 154 height 31
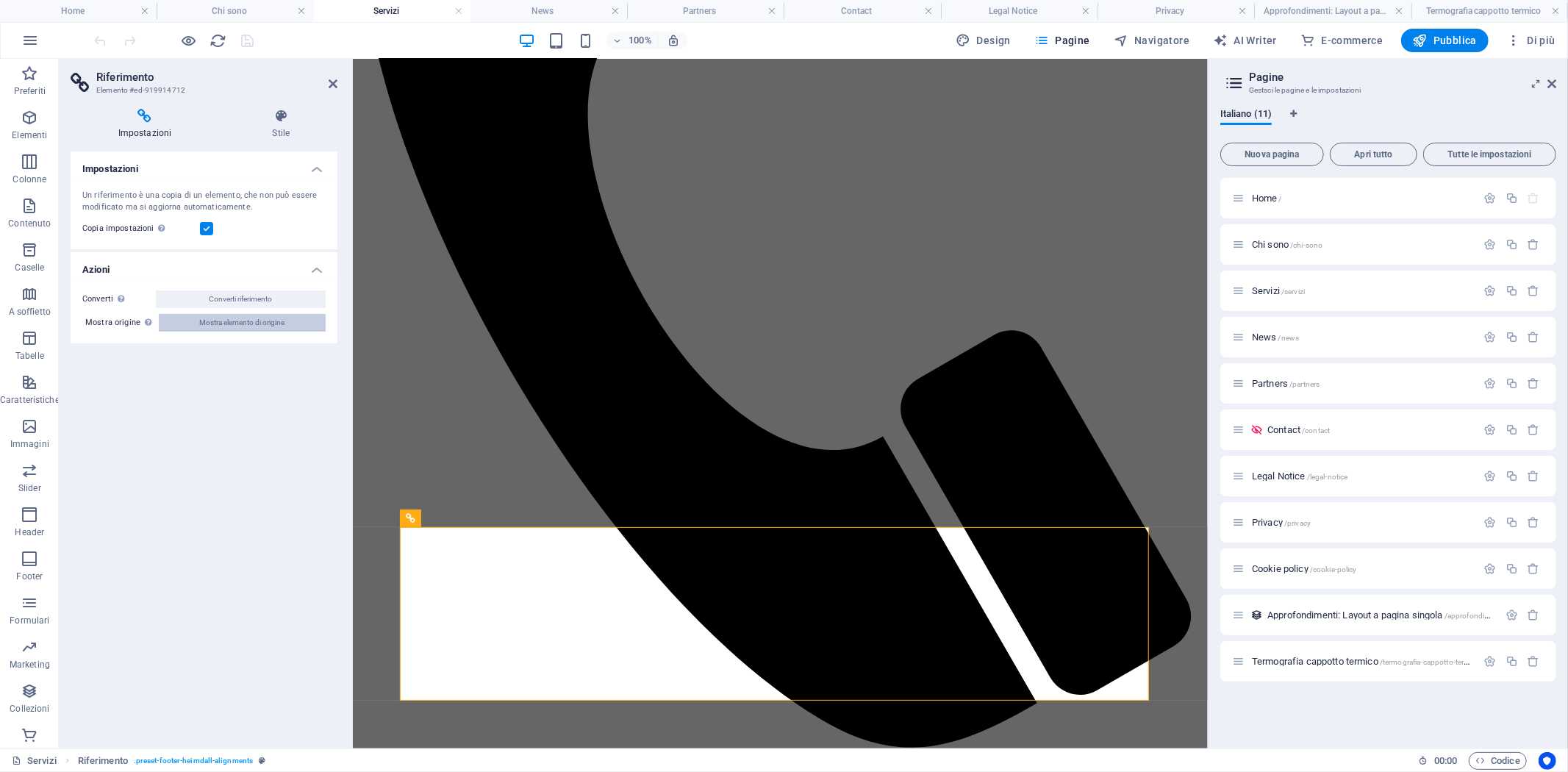
click at [251, 322] on span "Mostra elemento di origine" at bounding box center [242, 323] width 85 height 18
select select "footer"
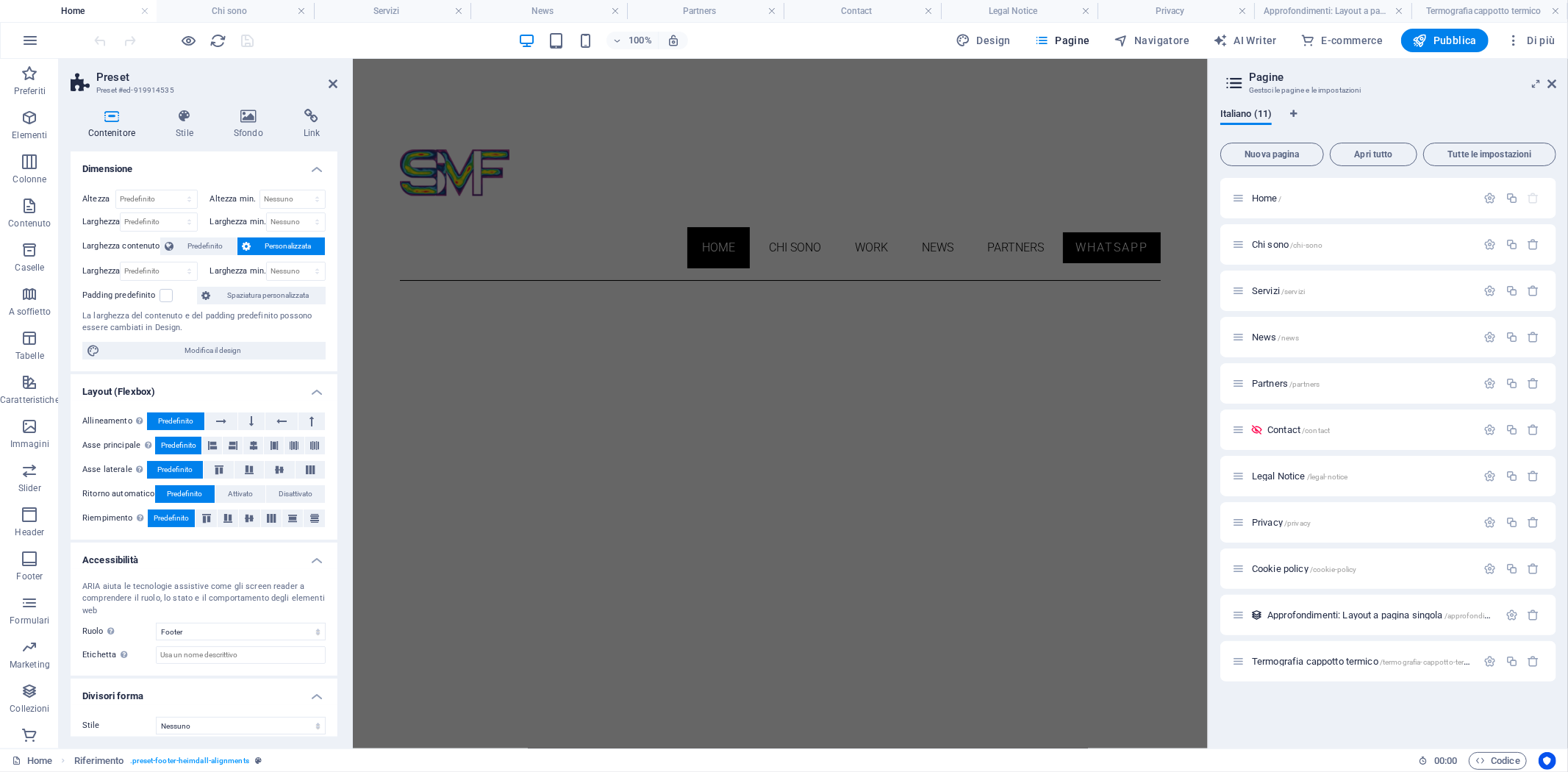
scroll to position [0, 0]
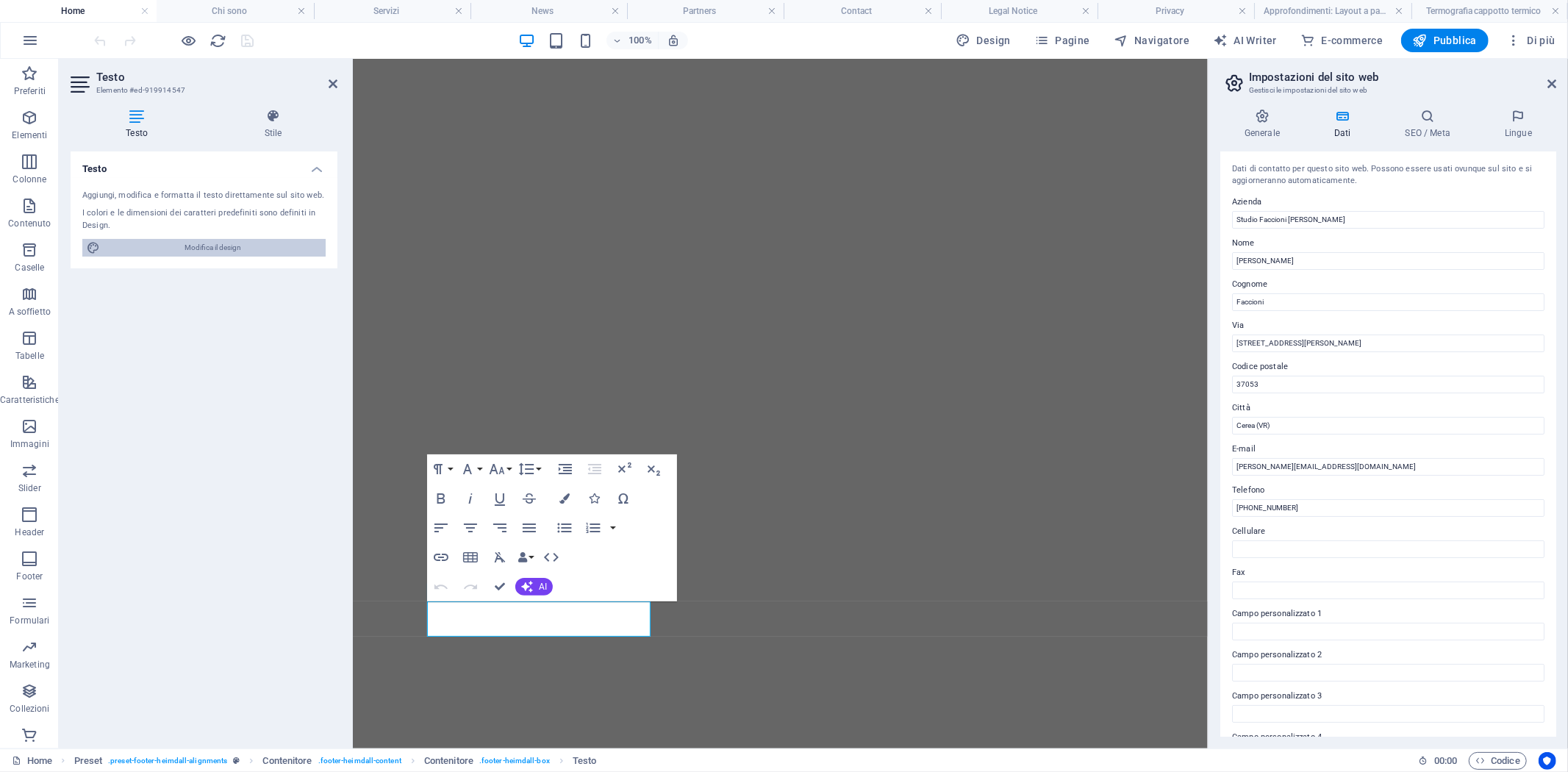
drag, startPoint x: 186, startPoint y: 248, endPoint x: 267, endPoint y: 256, distance: 81.4
click at [186, 248] on span "Modifica il design" at bounding box center [213, 248] width 217 height 18
select select "px"
select select "300"
select select "px"
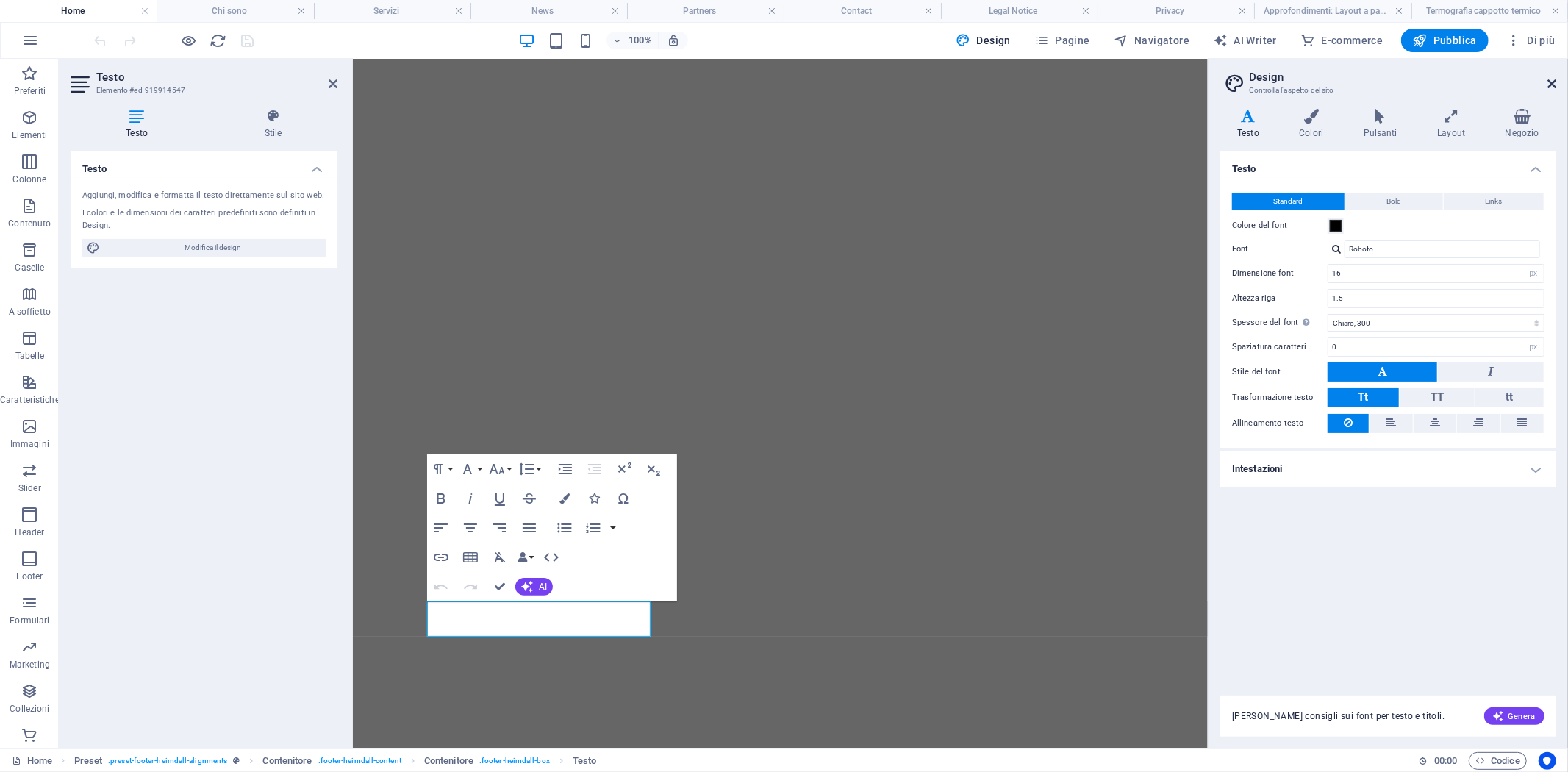
click at [1554, 86] on icon at bounding box center [1551, 84] width 9 height 12
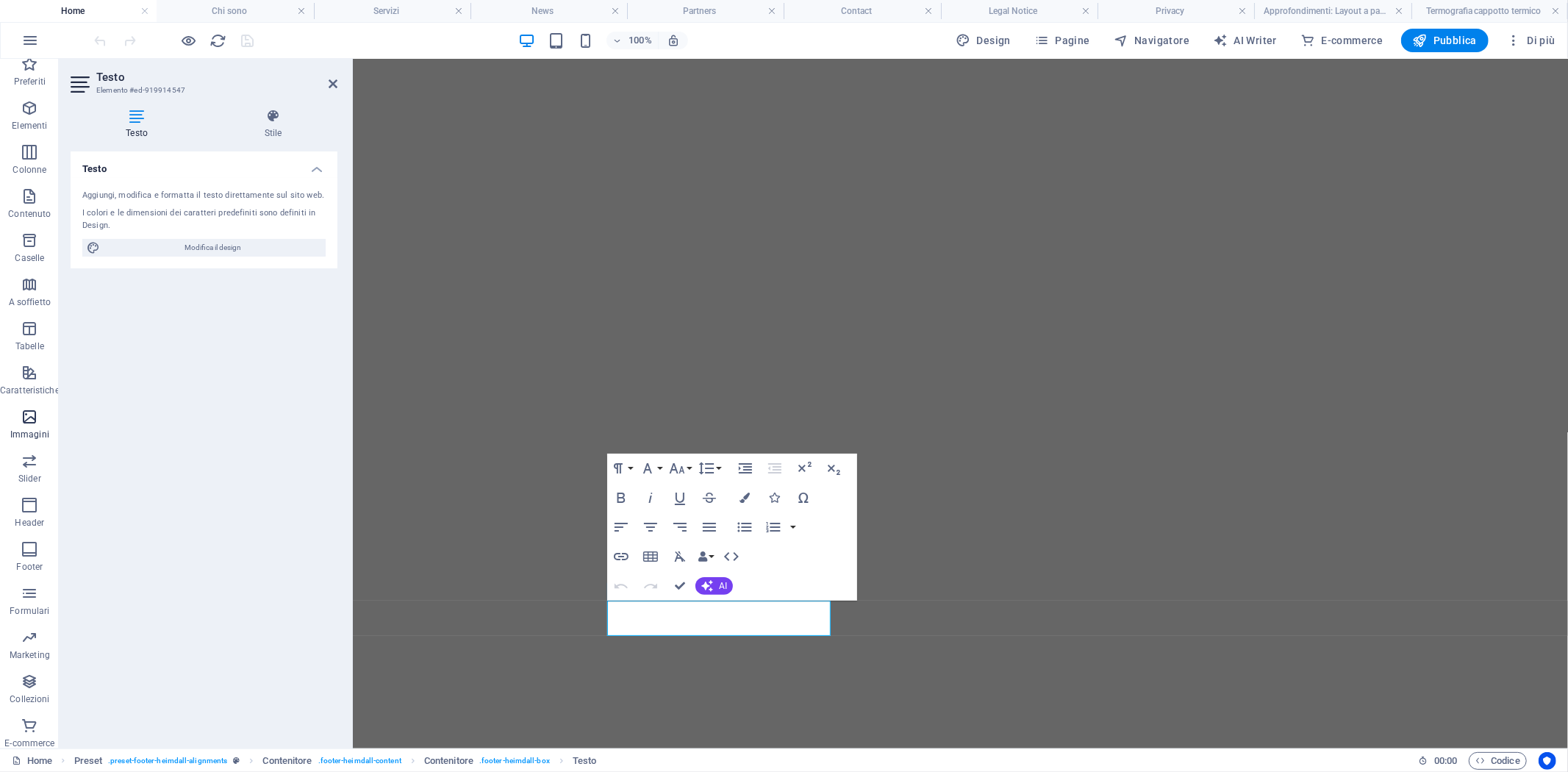
scroll to position [16, 0]
click at [38, 672] on span "Collezioni" at bounding box center [29, 684] width 60 height 36
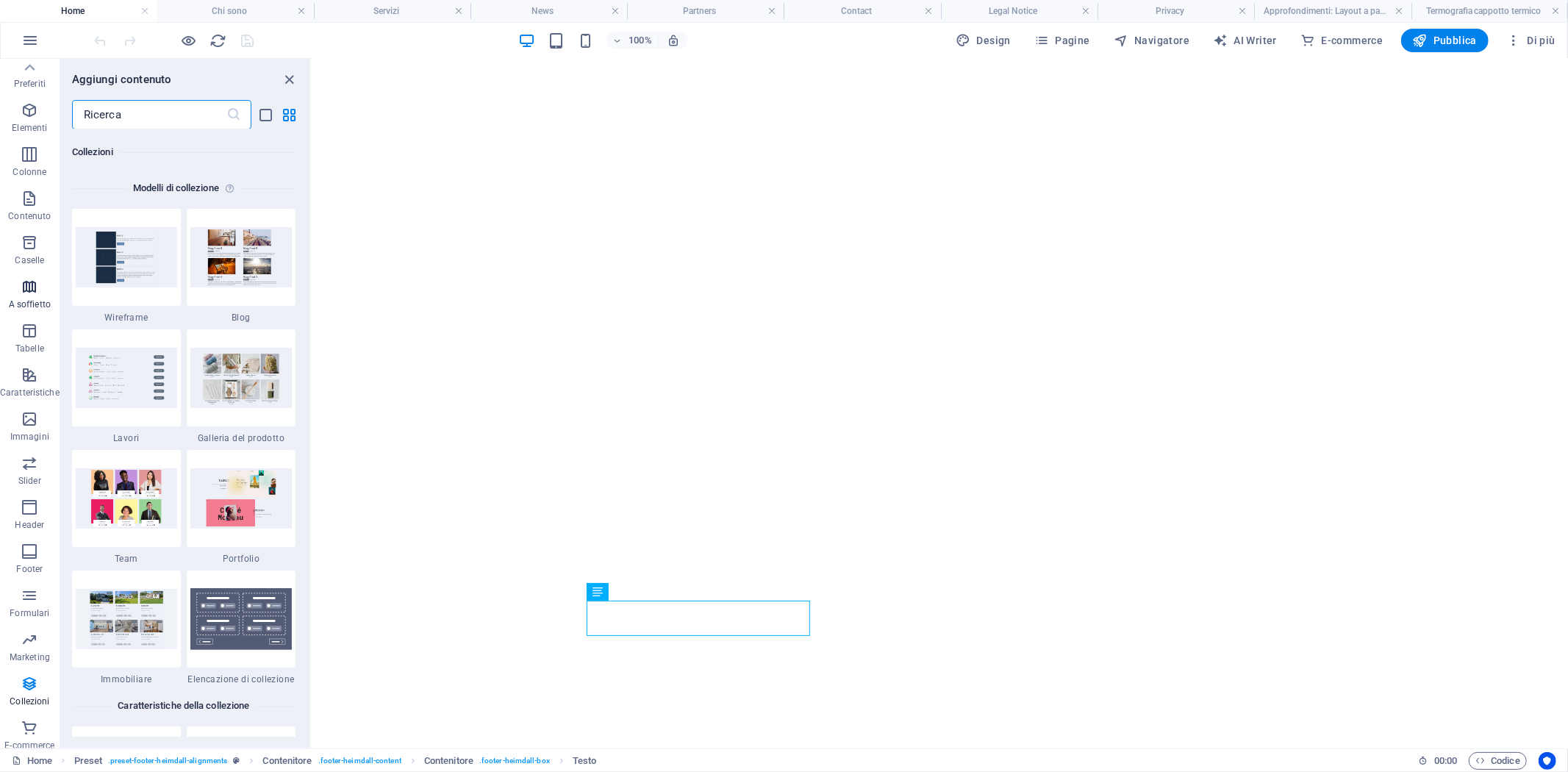
scroll to position [0, 0]
click at [994, 37] on span "Design" at bounding box center [983, 40] width 55 height 15
select select "px"
select select "300"
select select "px"
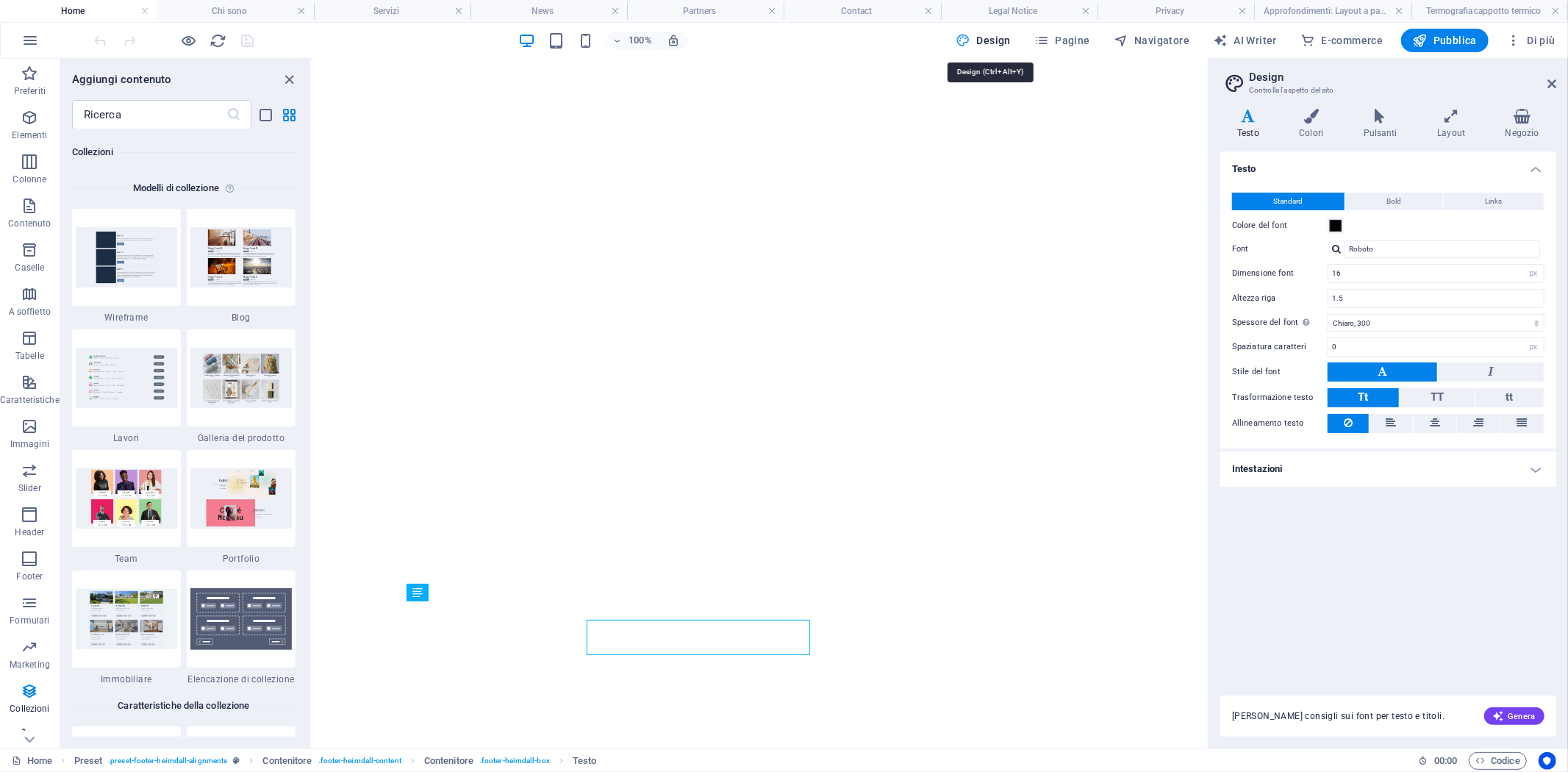
scroll to position [1122, 0]
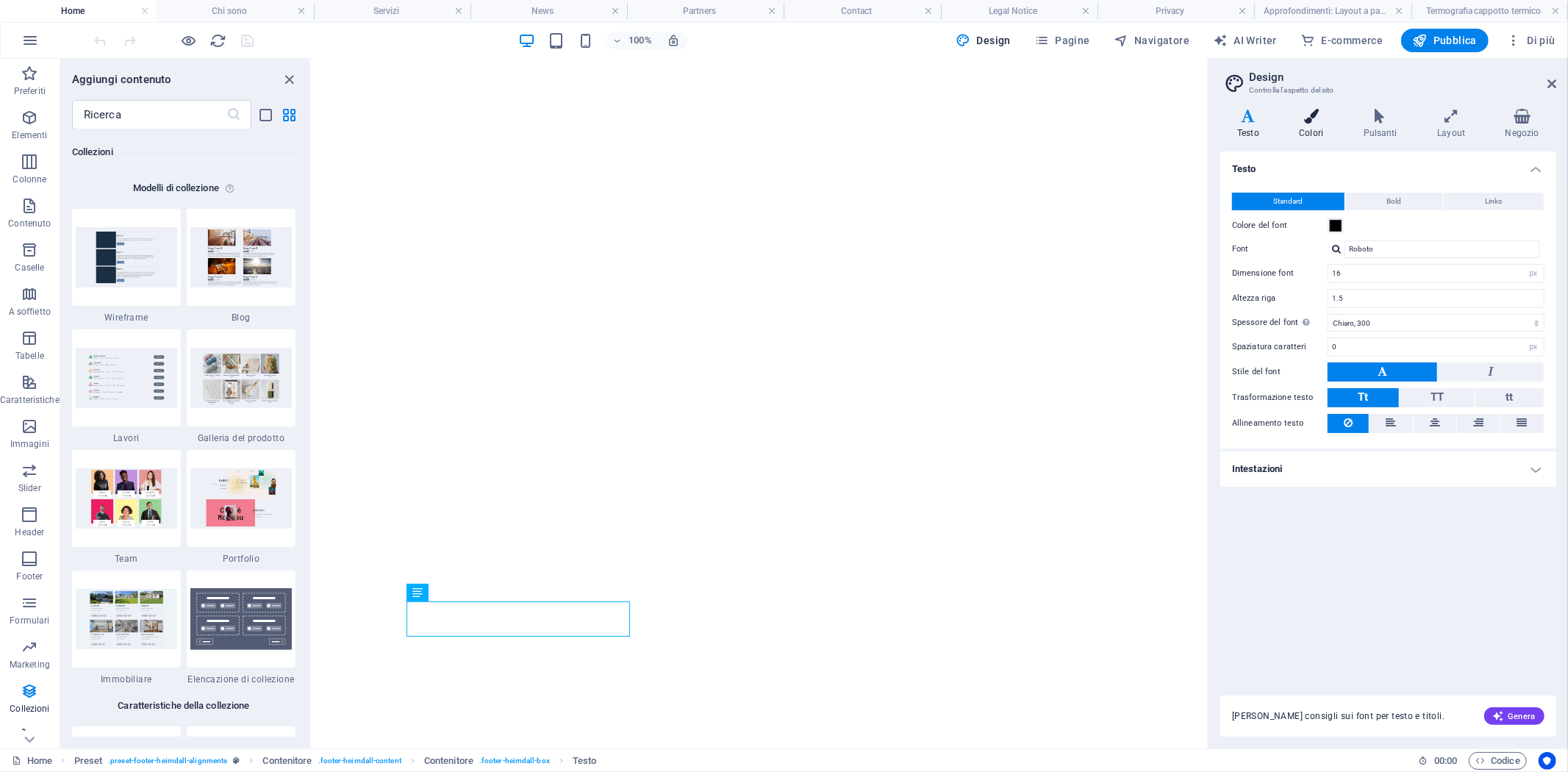
click at [1321, 121] on icon at bounding box center [1310, 116] width 58 height 15
